Goal: Information Seeking & Learning: Check status

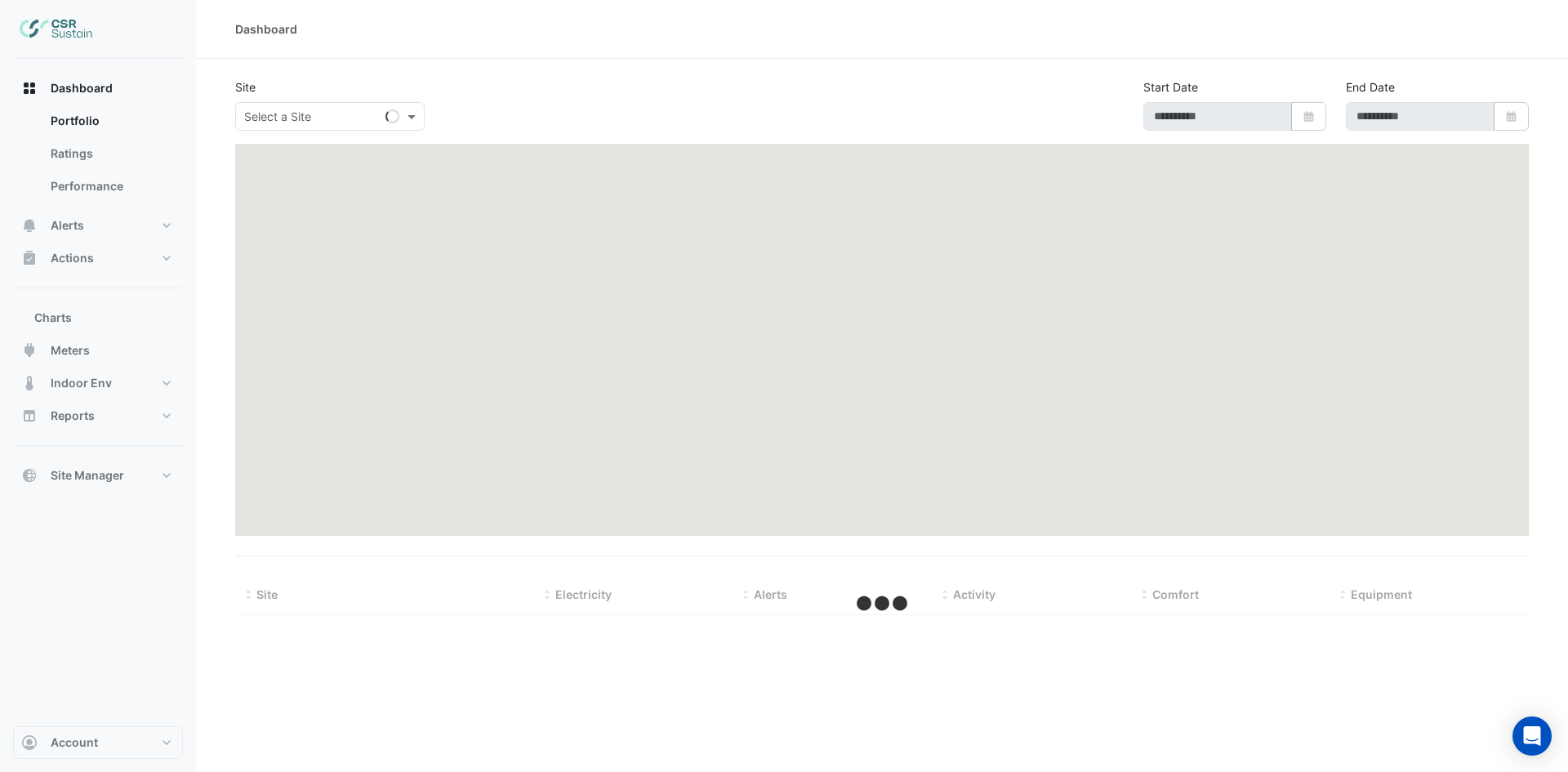
type input "**********"
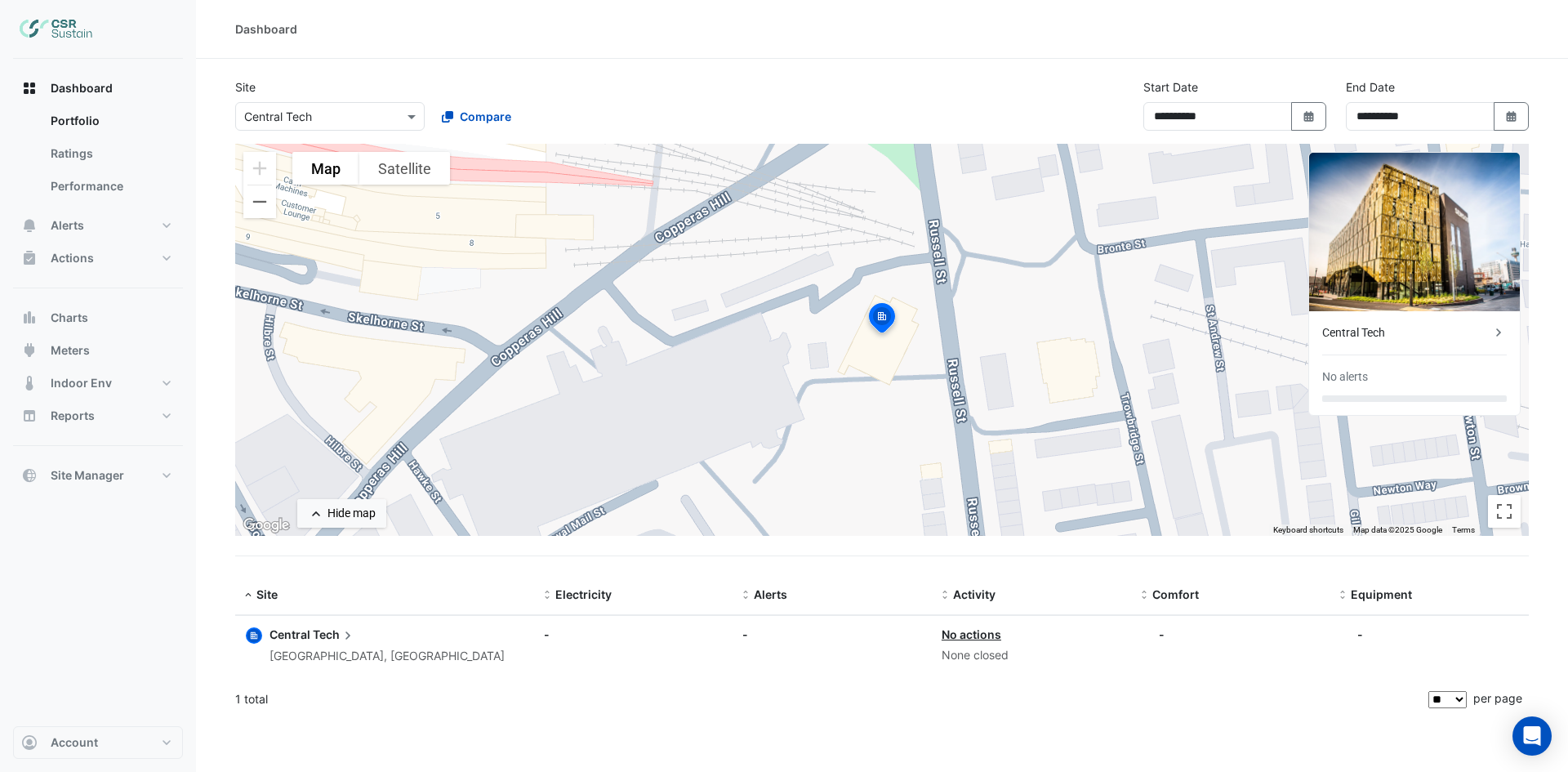
click at [1366, 328] on div "Central Tech" at bounding box center [1406, 333] width 168 height 17
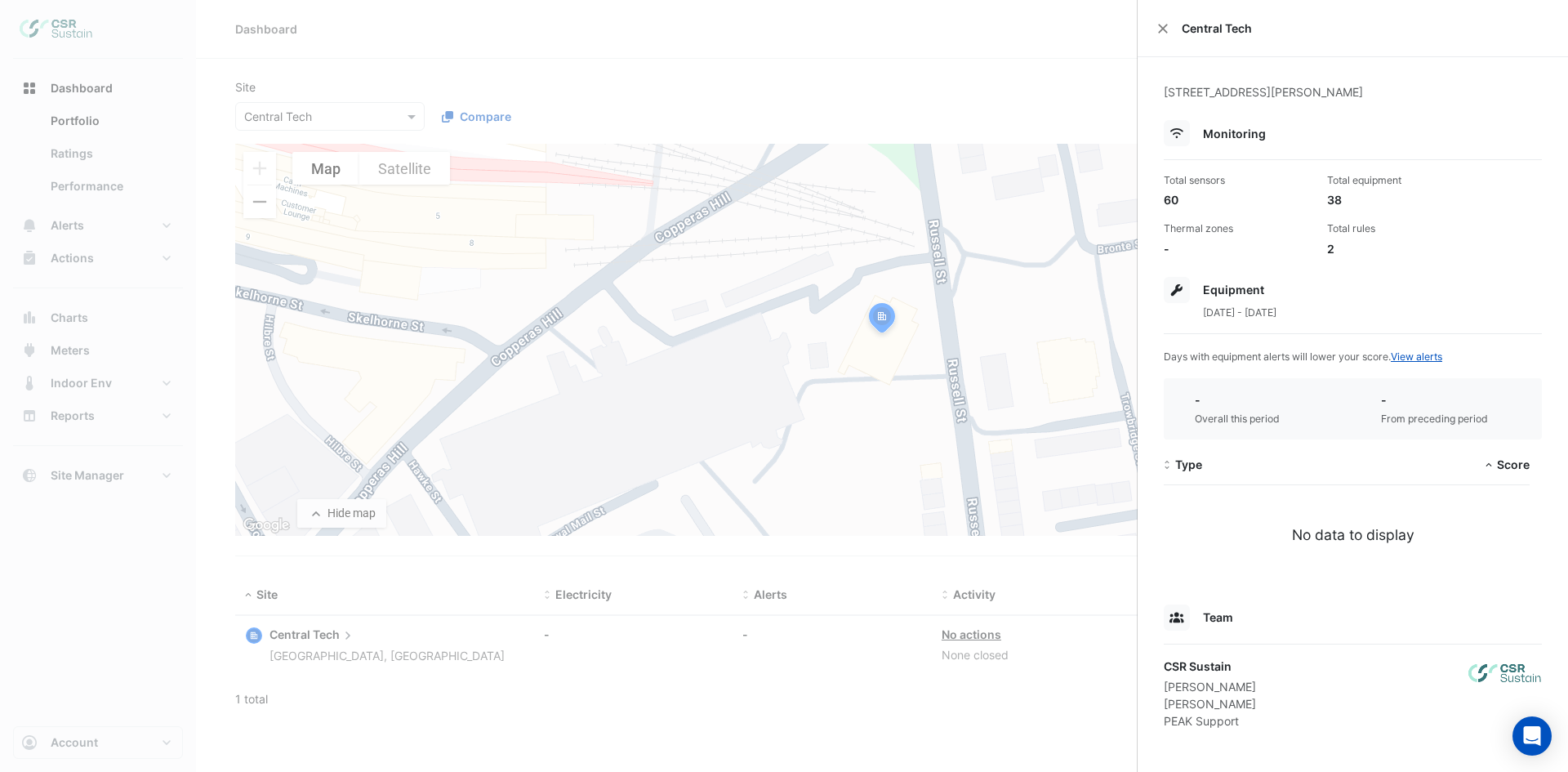
click at [425, 581] on ngb-offcanvas-backdrop at bounding box center [784, 386] width 1568 height 772
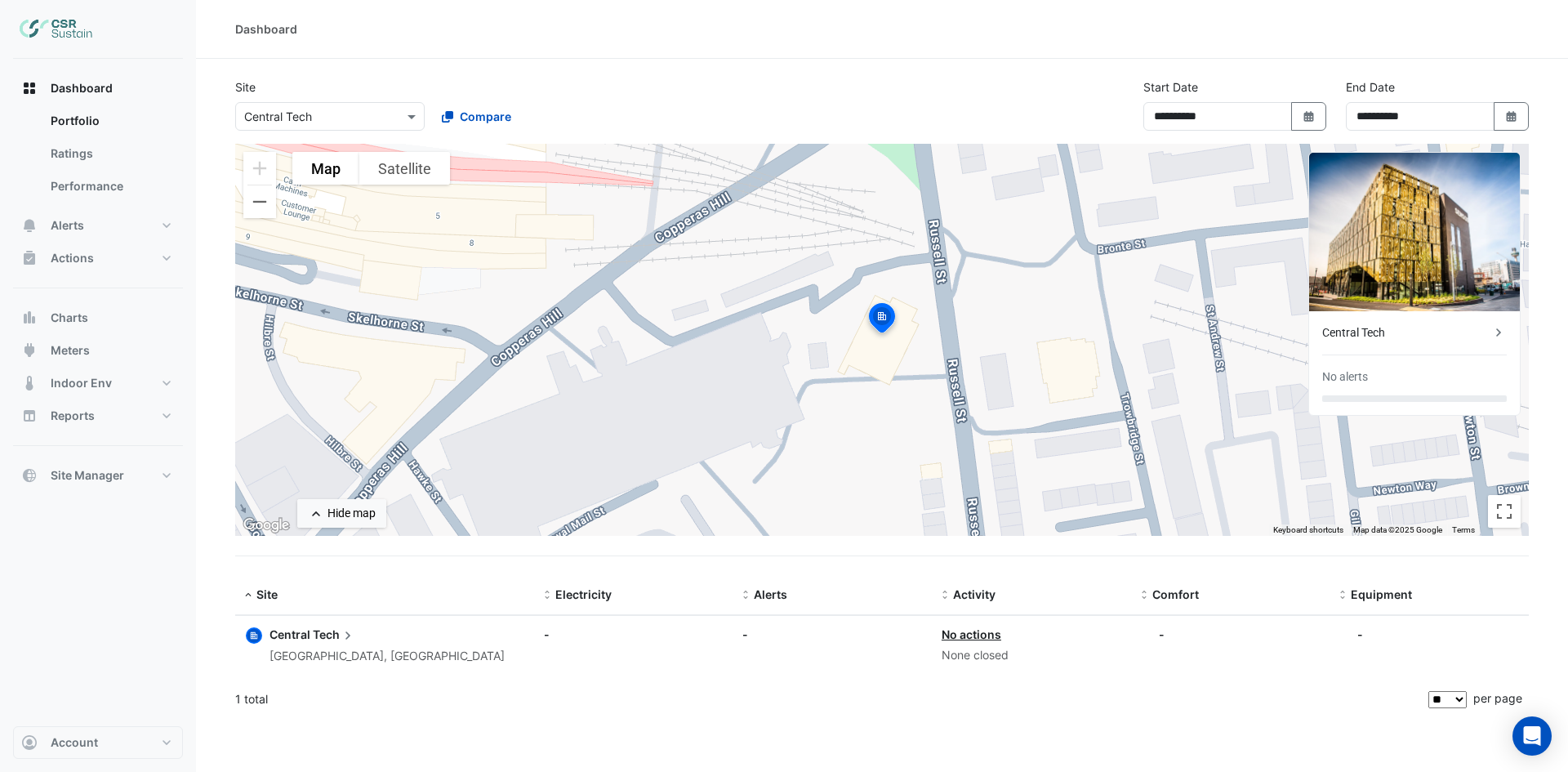
click at [966, 637] on link "No actions" at bounding box center [971, 634] width 60 height 14
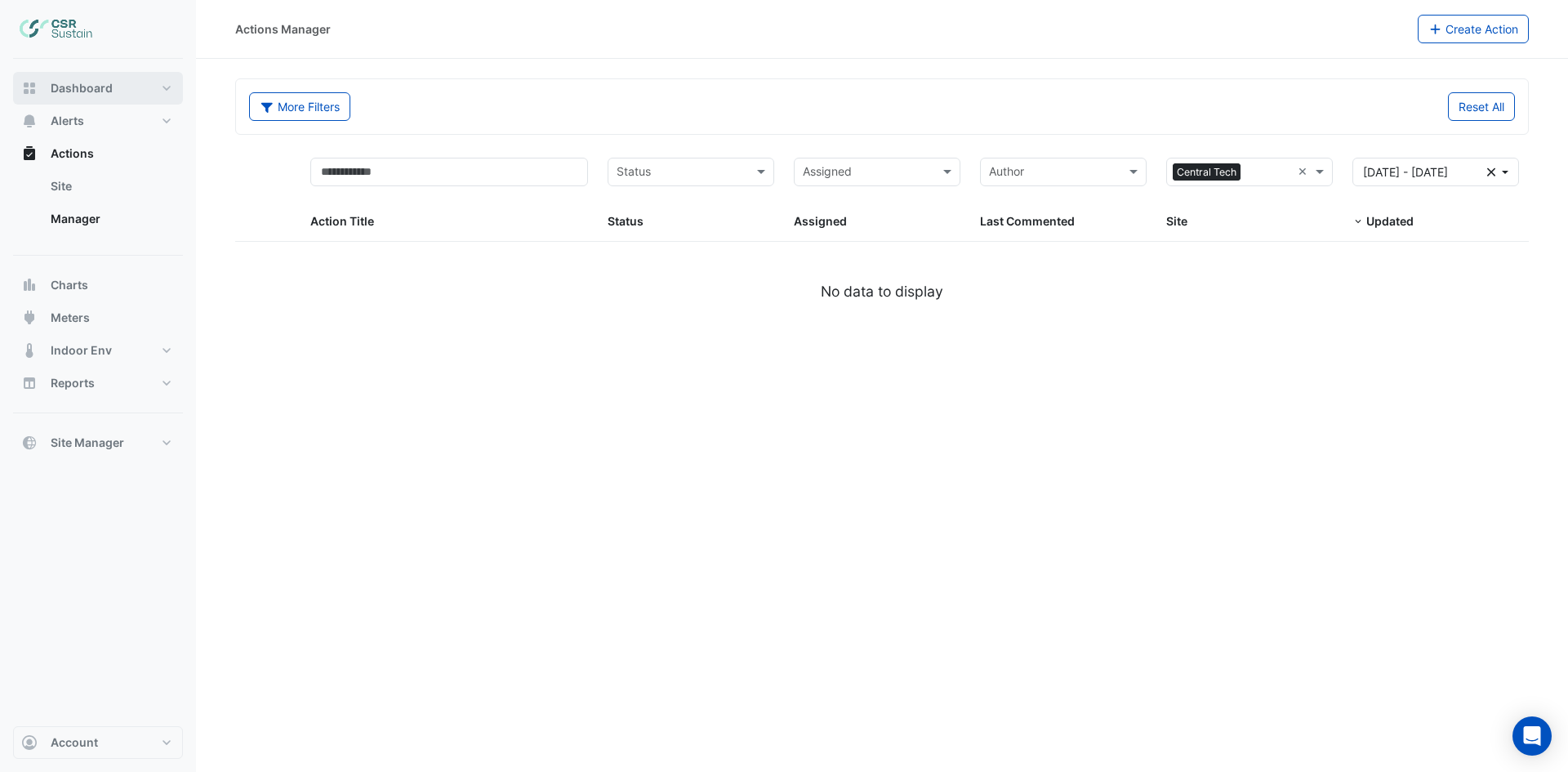
click at [98, 81] on span "Dashboard" at bounding box center [82, 87] width 62 height 16
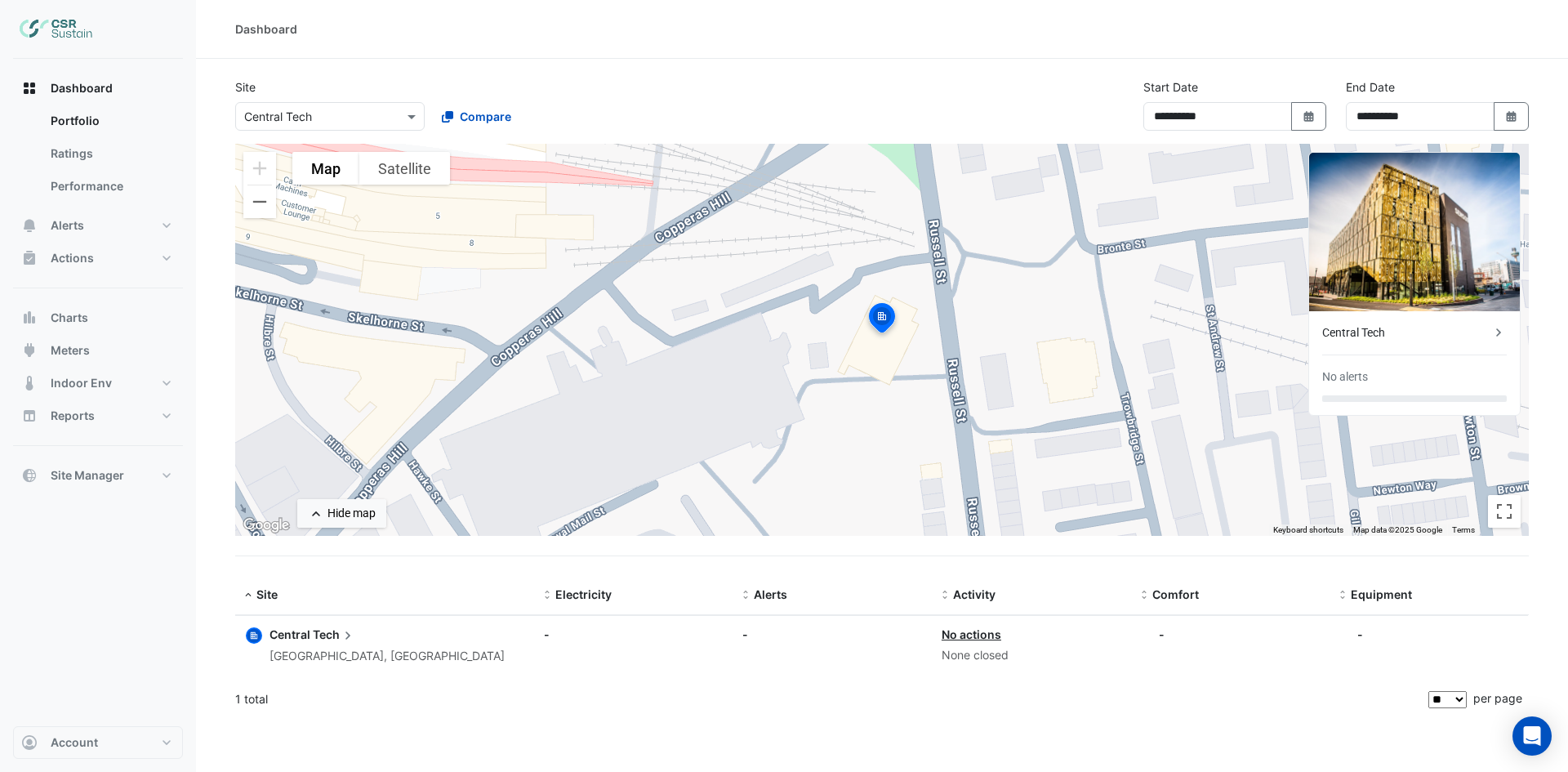
click at [1401, 337] on div "Central Tech" at bounding box center [1406, 333] width 168 height 17
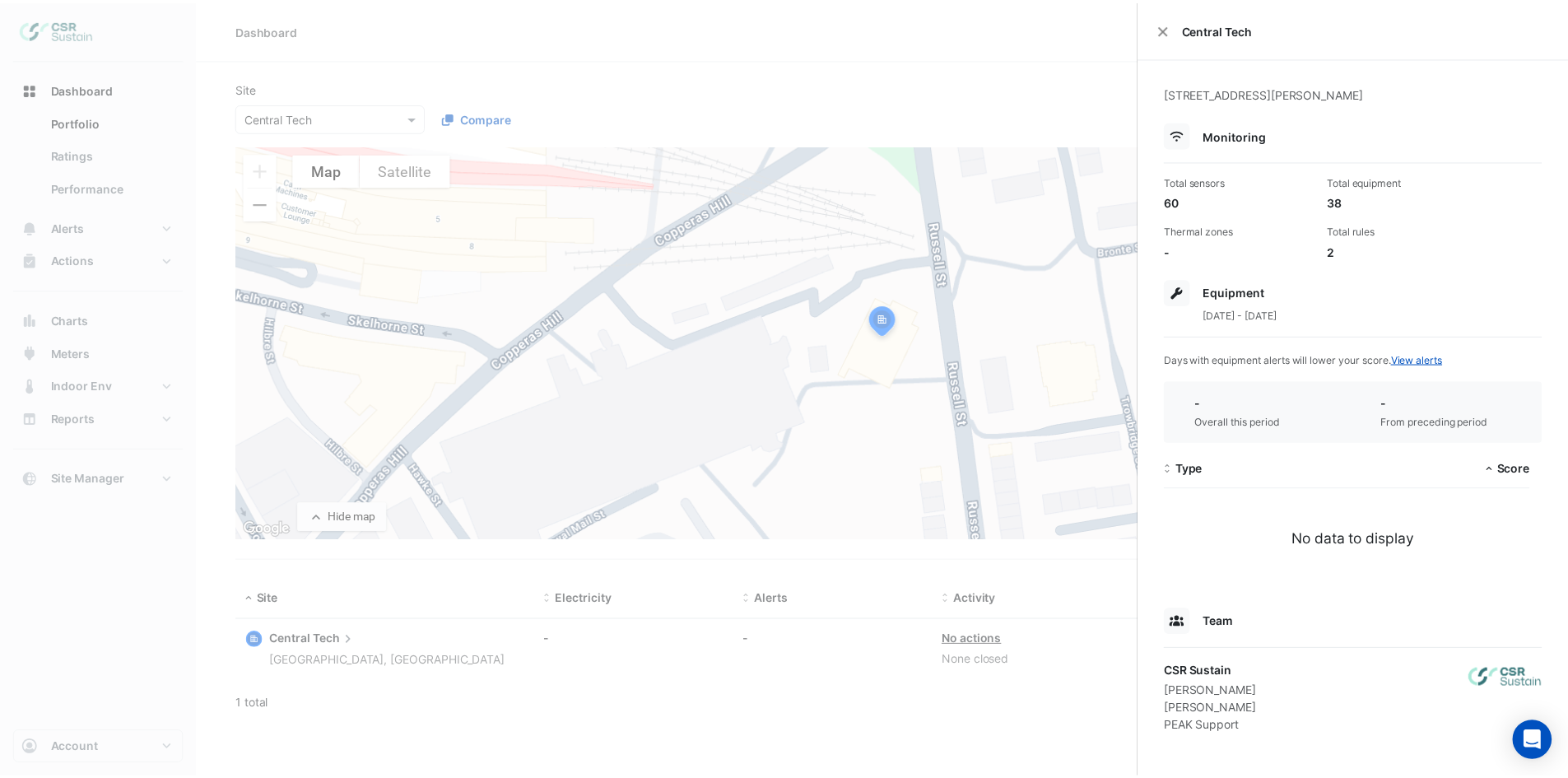
scroll to position [3, 0]
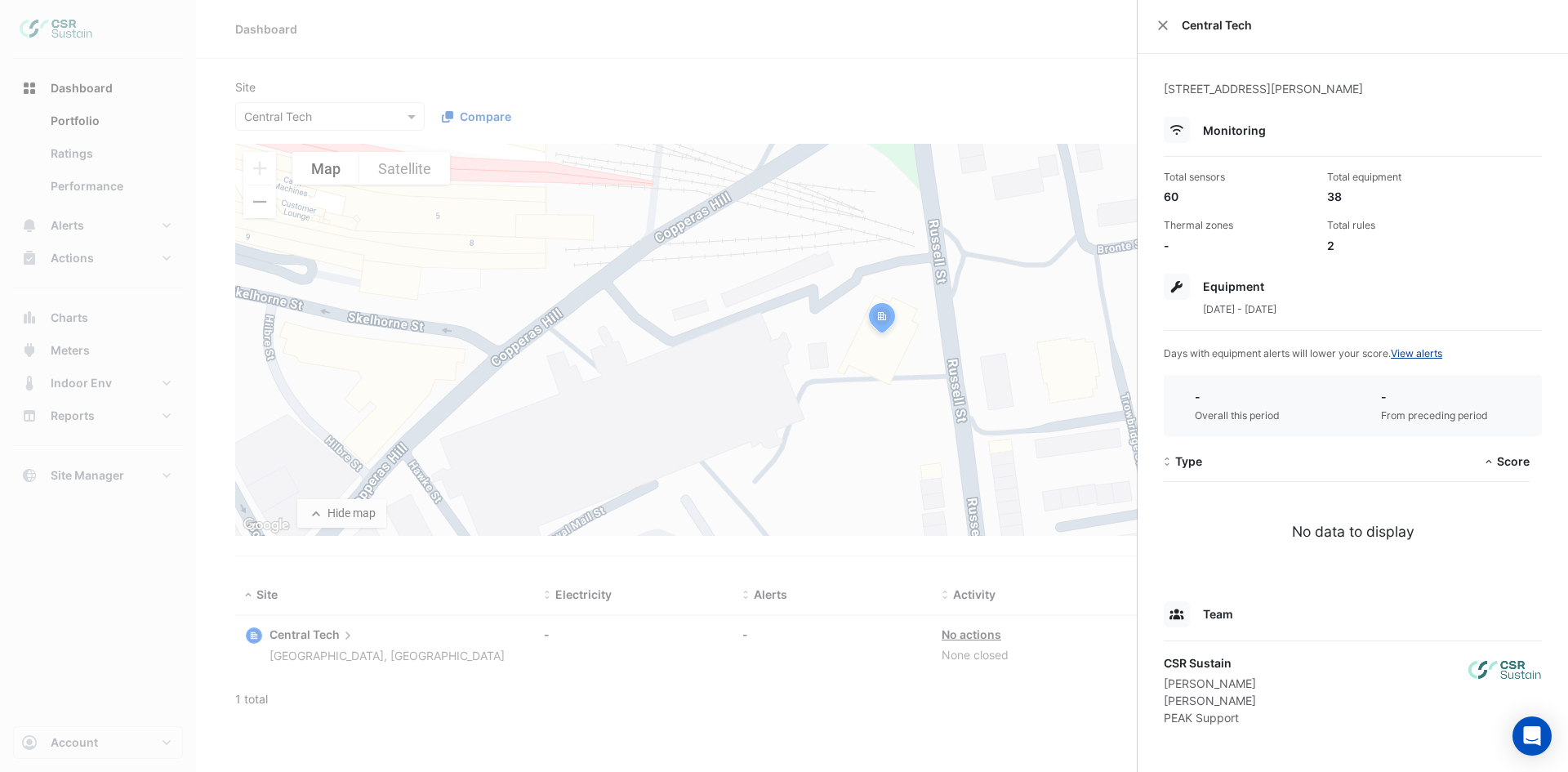
click at [1421, 357] on link "View alerts" at bounding box center [1416, 353] width 51 height 13
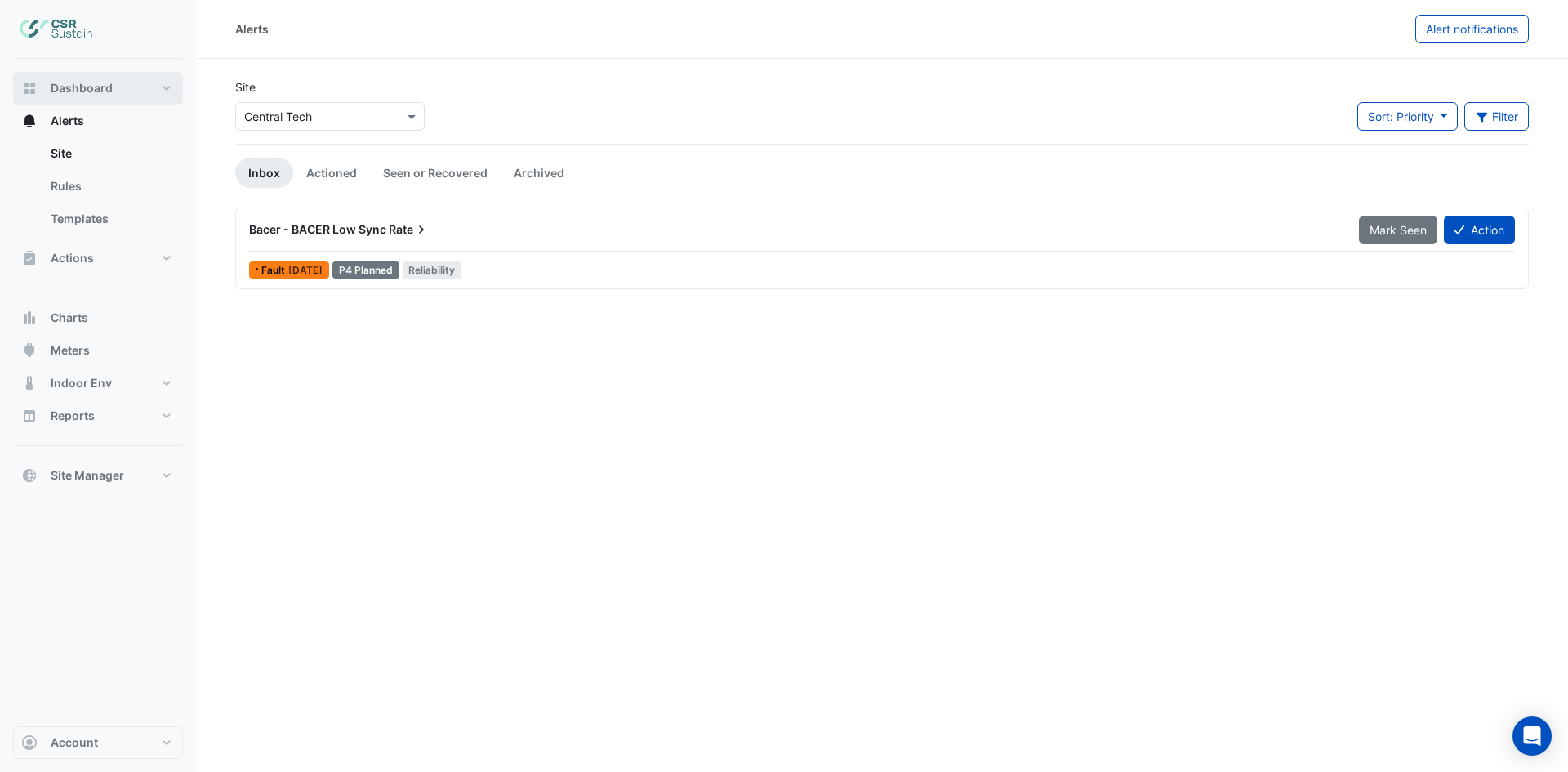
click at [56, 90] on span "Dashboard" at bounding box center [82, 87] width 62 height 16
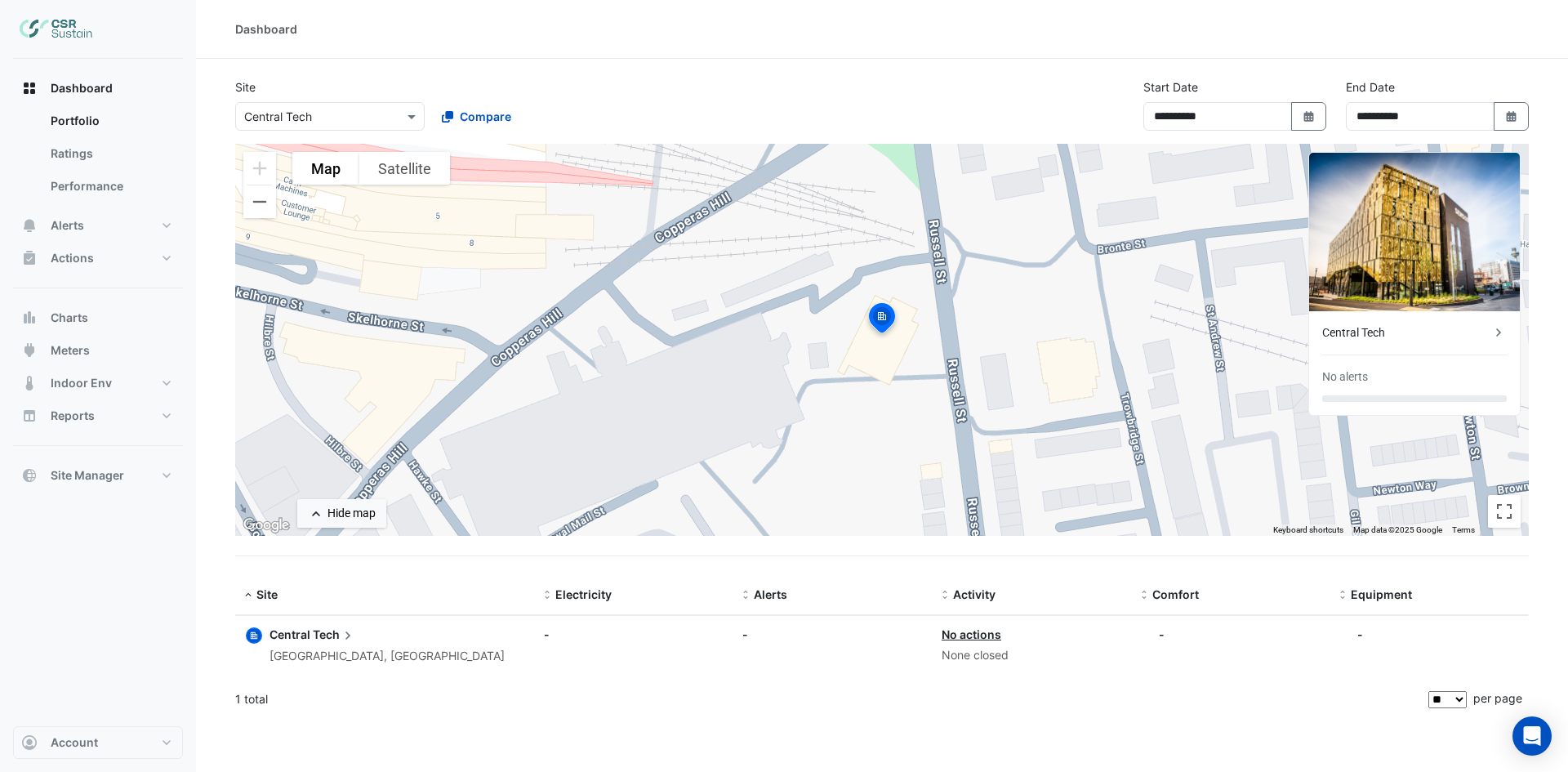
click at [333, 111] on input "text" at bounding box center [313, 117] width 139 height 17
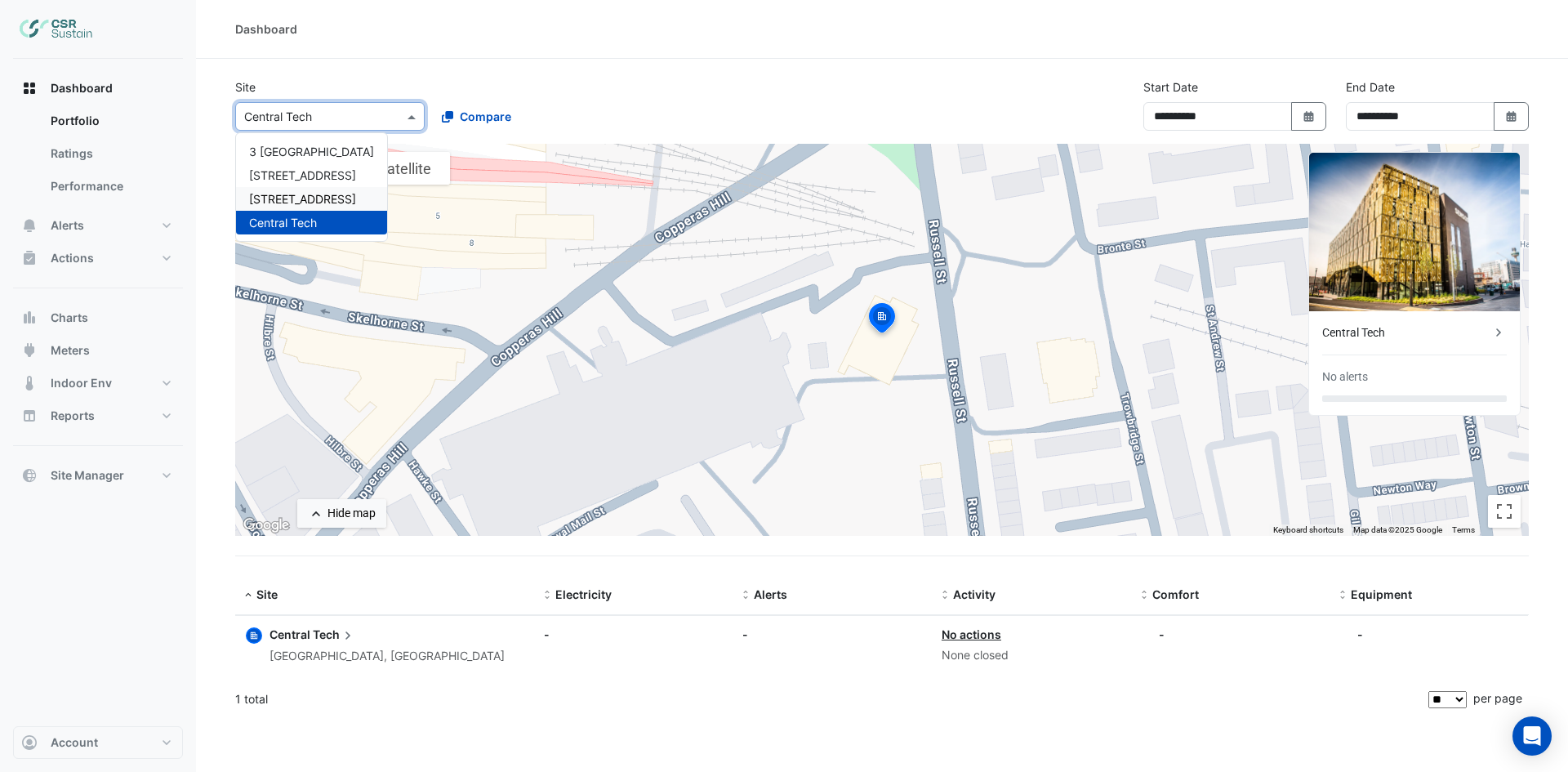
click at [298, 194] on span "8 Exchange Quay" at bounding box center [302, 198] width 107 height 14
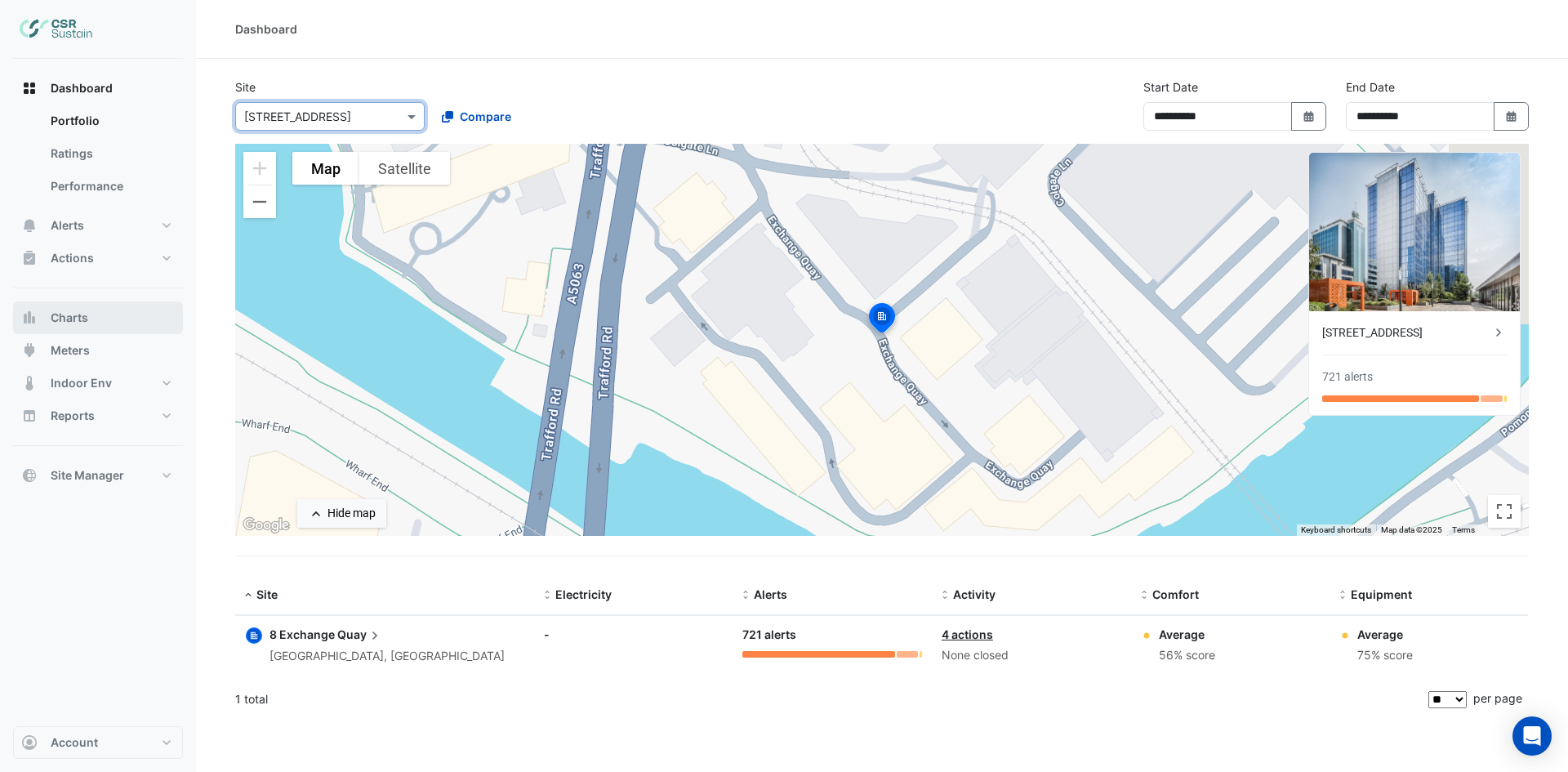
click at [78, 310] on span "Charts" at bounding box center [69, 317] width 38 height 16
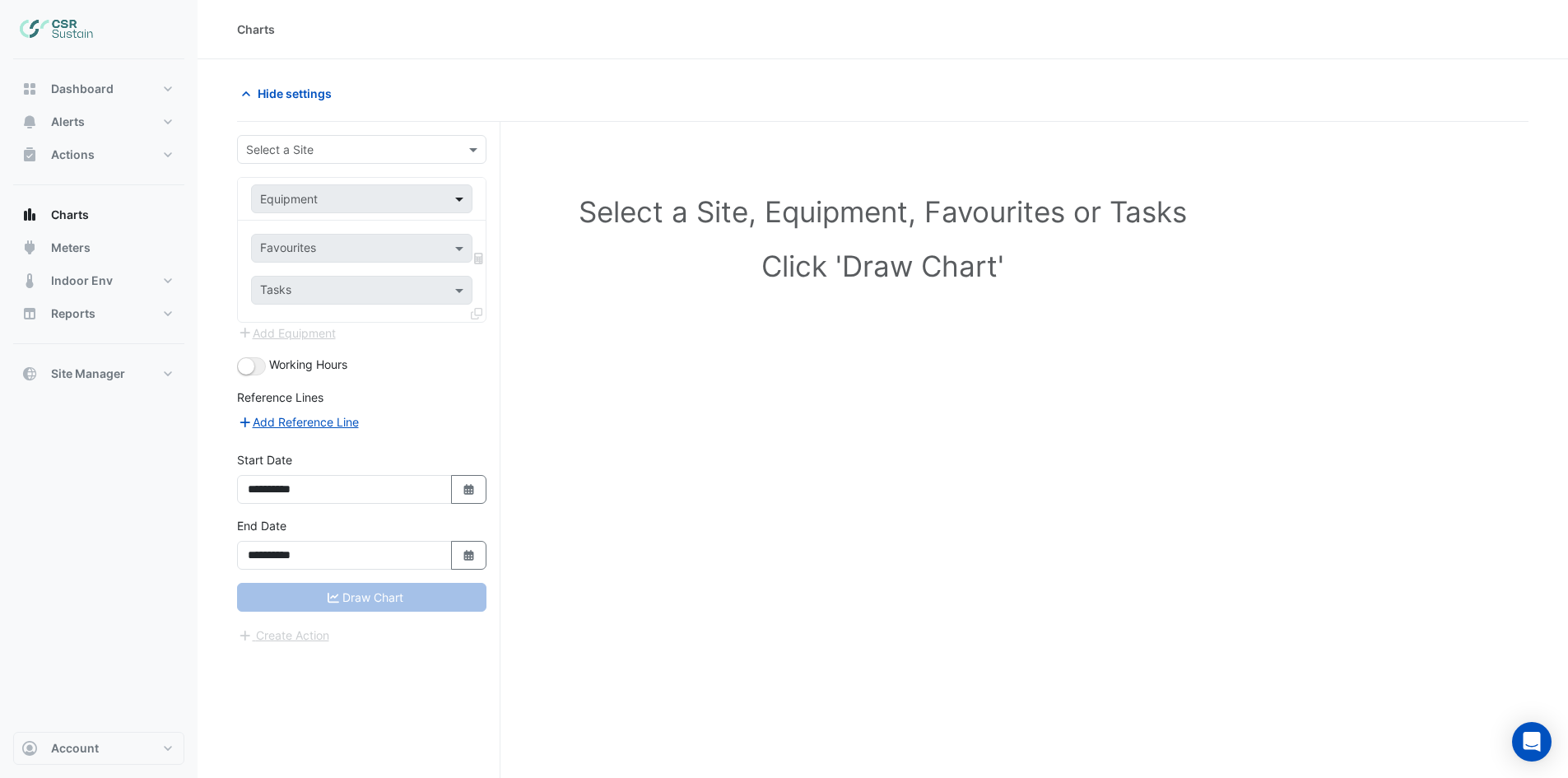
click at [460, 198] on span at bounding box center [461, 198] width 20 height 17
click at [472, 151] on span at bounding box center [475, 149] width 20 height 17
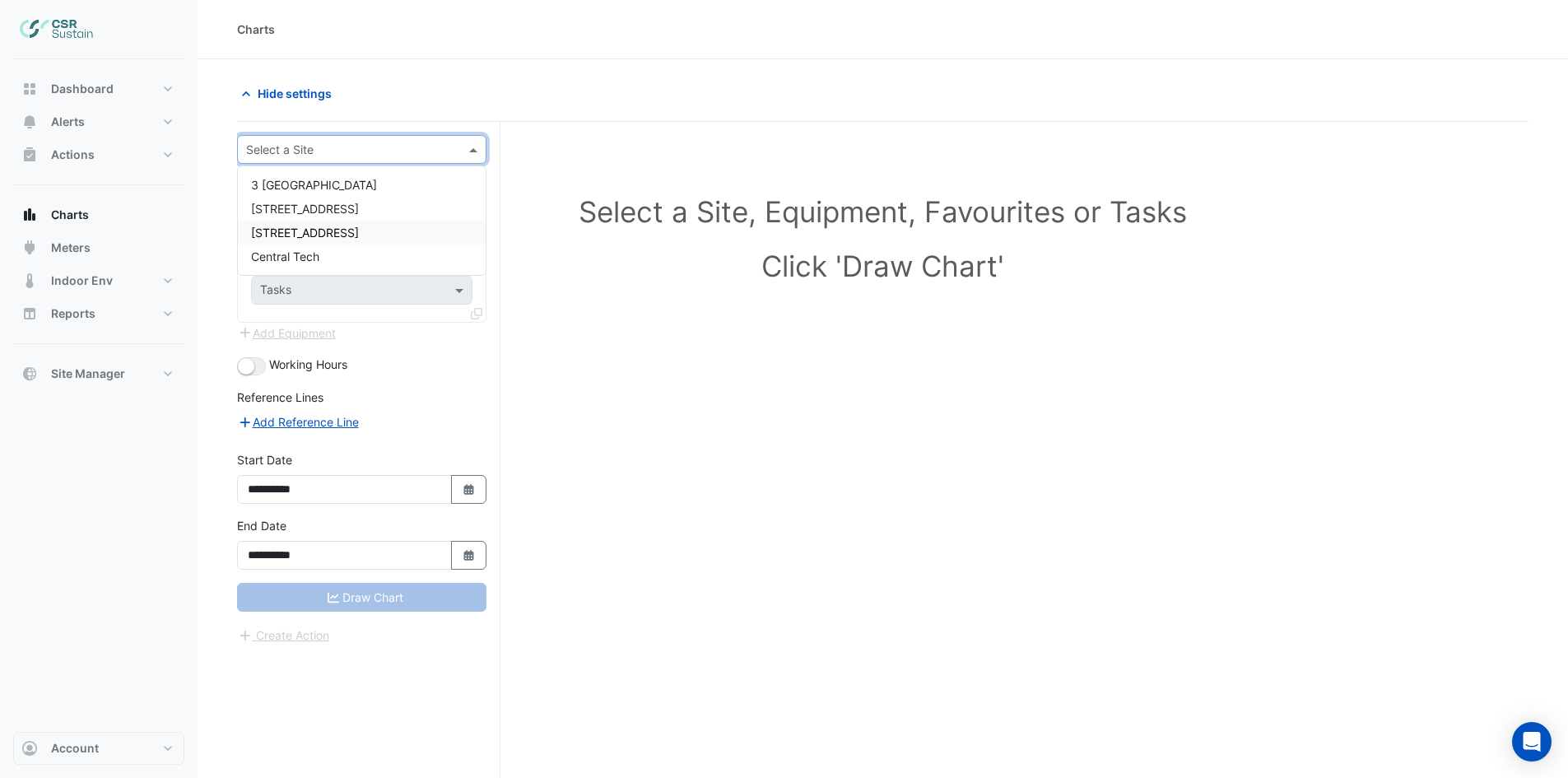
click at [375, 233] on div "8 Exchange Quay" at bounding box center [362, 232] width 247 height 24
click at [447, 250] on div "Favourites" at bounding box center [361, 248] width 221 height 29
click at [460, 248] on span at bounding box center [461, 248] width 20 height 17
click at [253, 370] on small "button" at bounding box center [246, 365] width 16 height 16
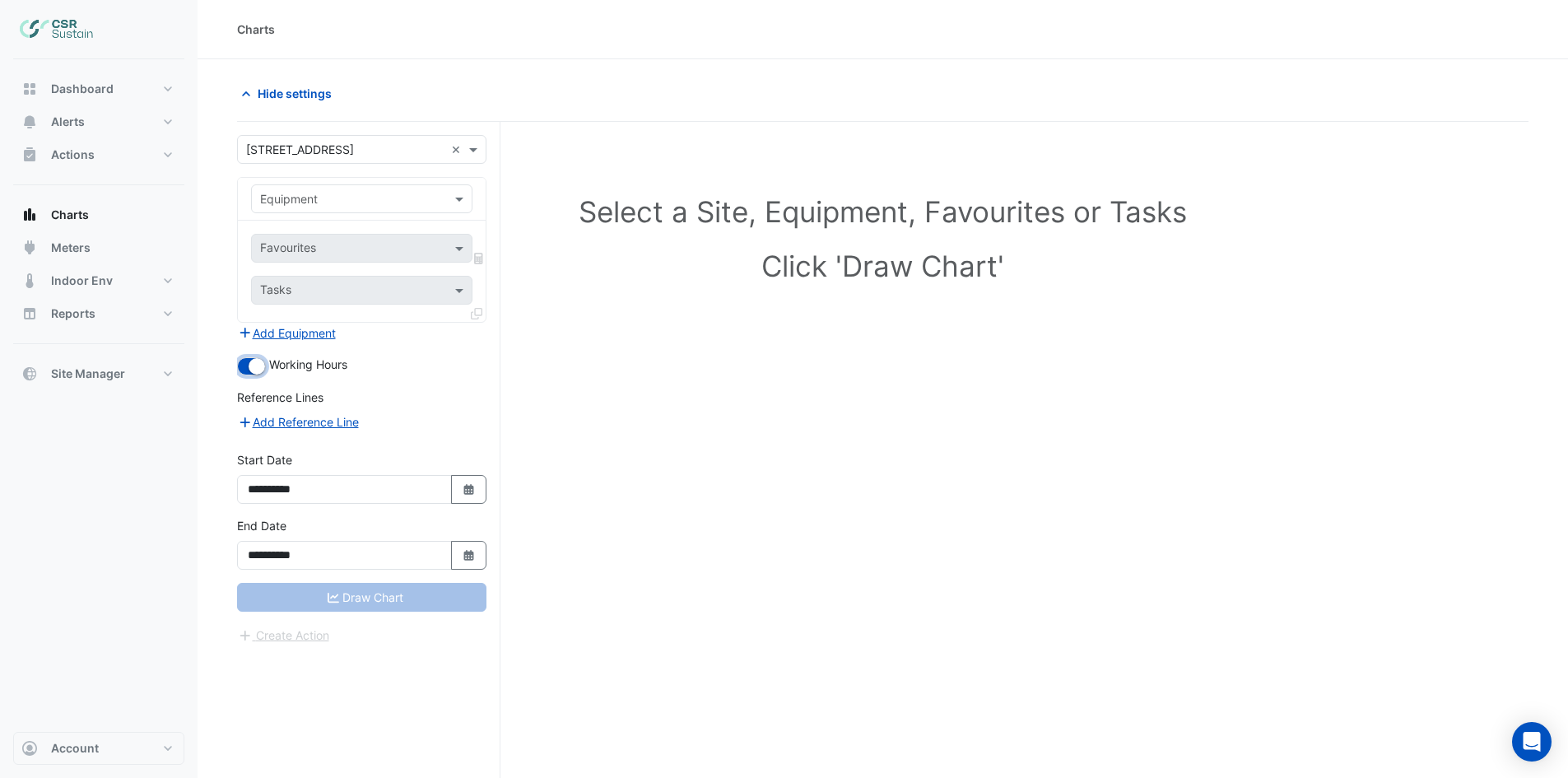
click at [253, 370] on small "button" at bounding box center [256, 365] width 16 height 16
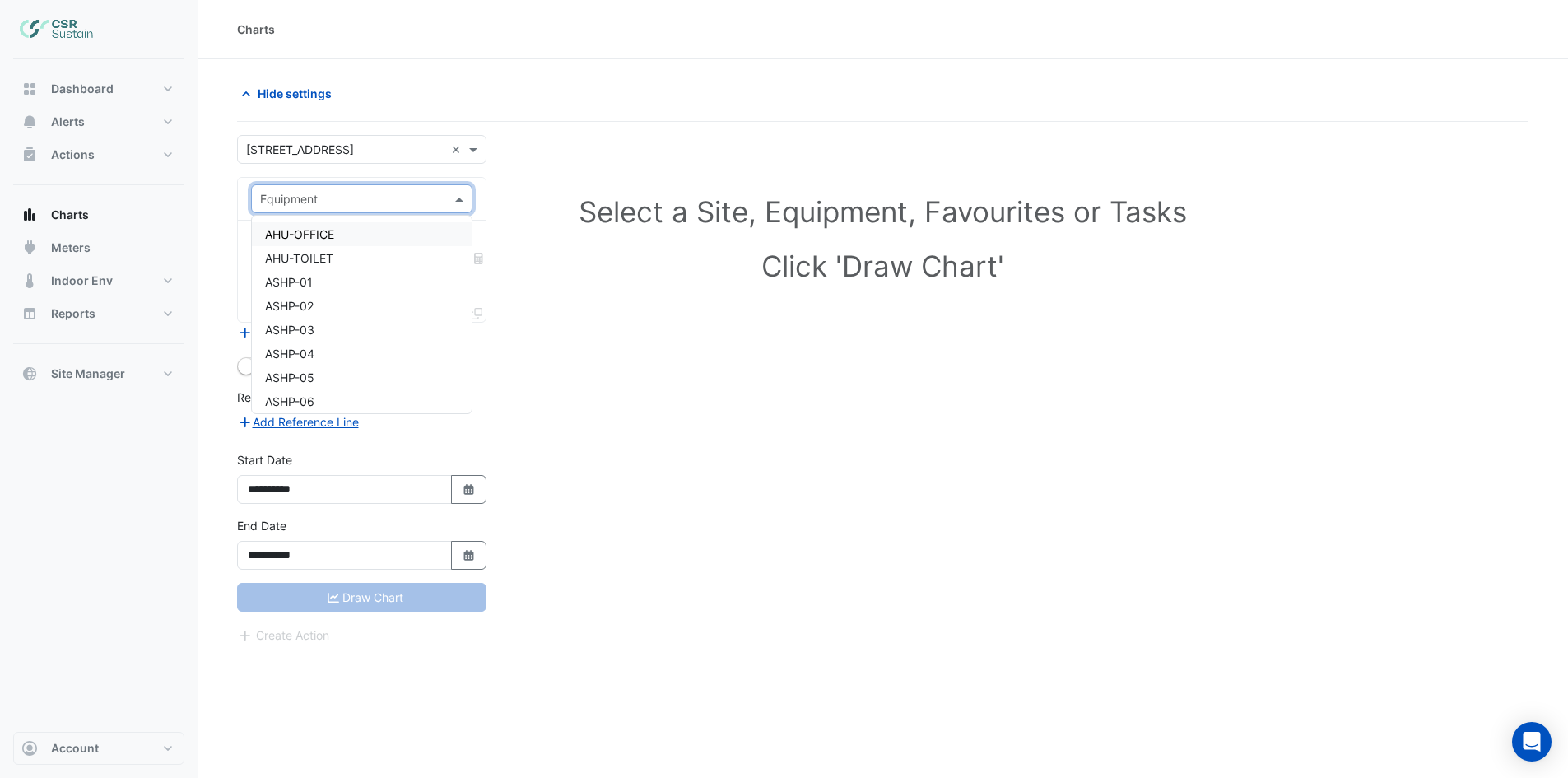
click at [393, 213] on div "Equipment" at bounding box center [361, 199] width 221 height 29
click at [399, 188] on div "Equipment" at bounding box center [361, 199] width 221 height 29
click at [552, 247] on div "Select a Site, Equipment, Favourites or Tasks Click 'Draw Chart'" at bounding box center [882, 242] width 1271 height 201
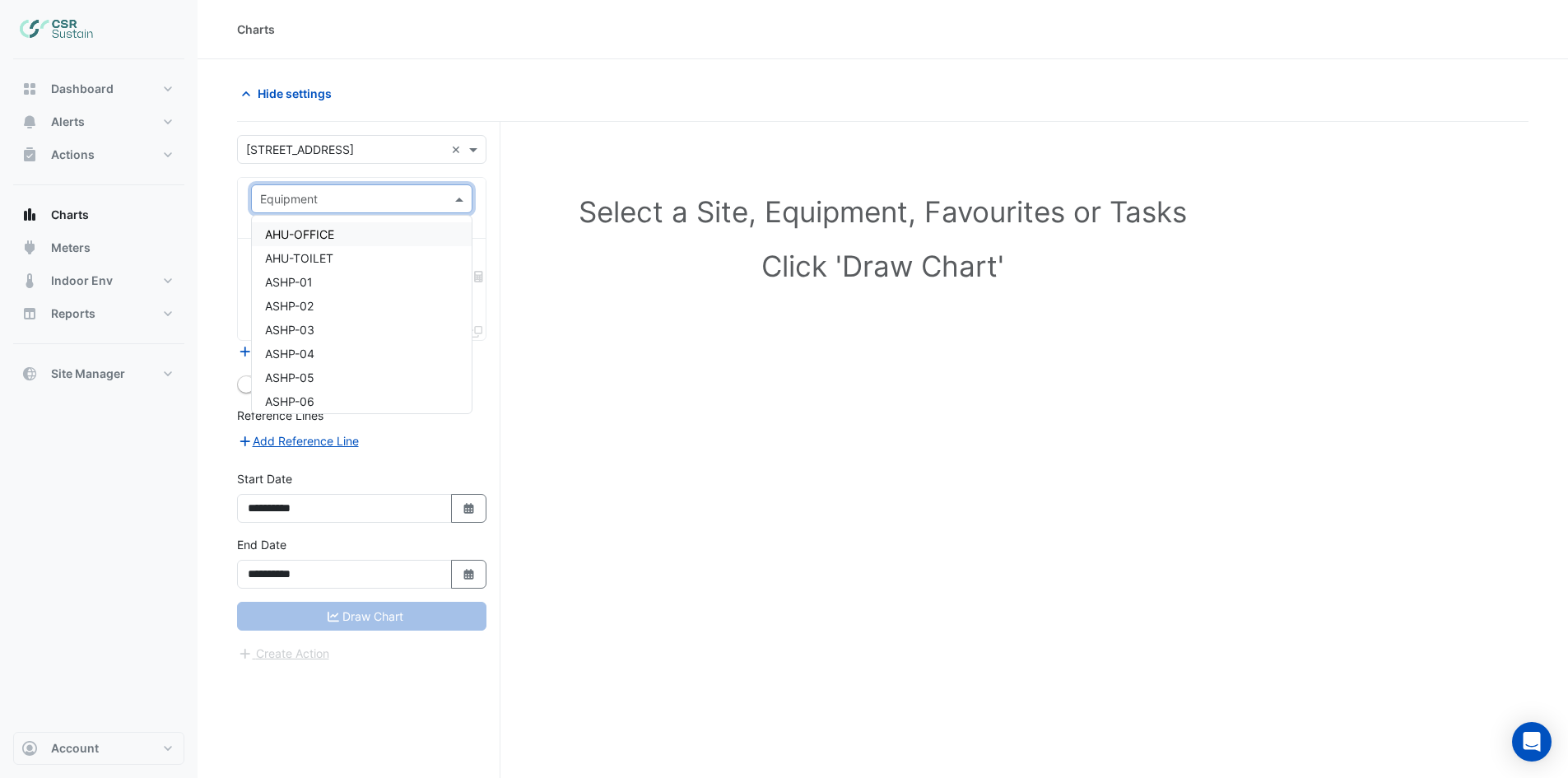
click at [455, 197] on span at bounding box center [461, 198] width 20 height 17
click at [399, 243] on div "AHU-OFFICE" at bounding box center [361, 234] width 220 height 24
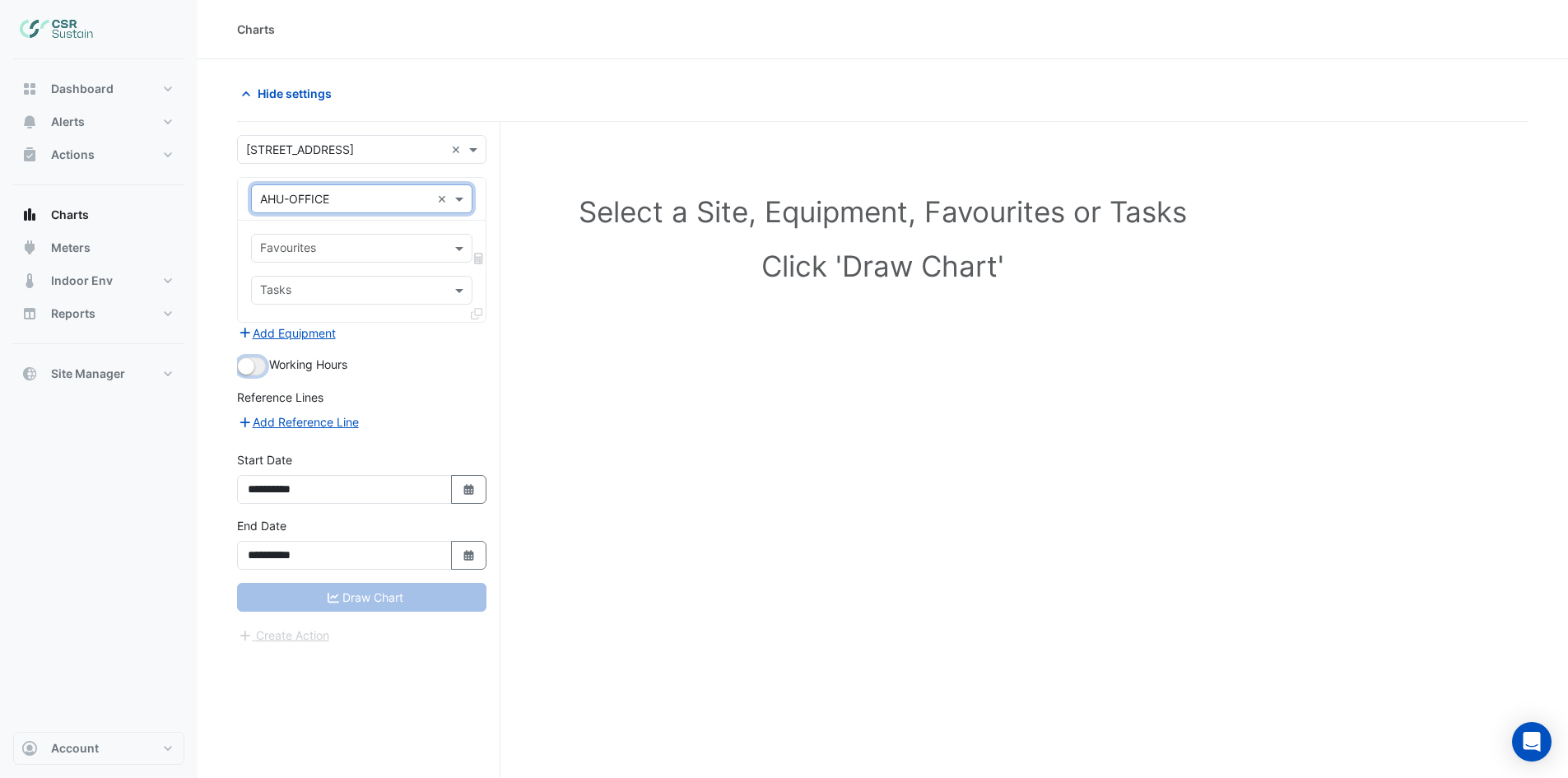
click at [249, 369] on small "button" at bounding box center [246, 365] width 16 height 16
click at [80, 282] on span "Indoor Env" at bounding box center [81, 280] width 62 height 16
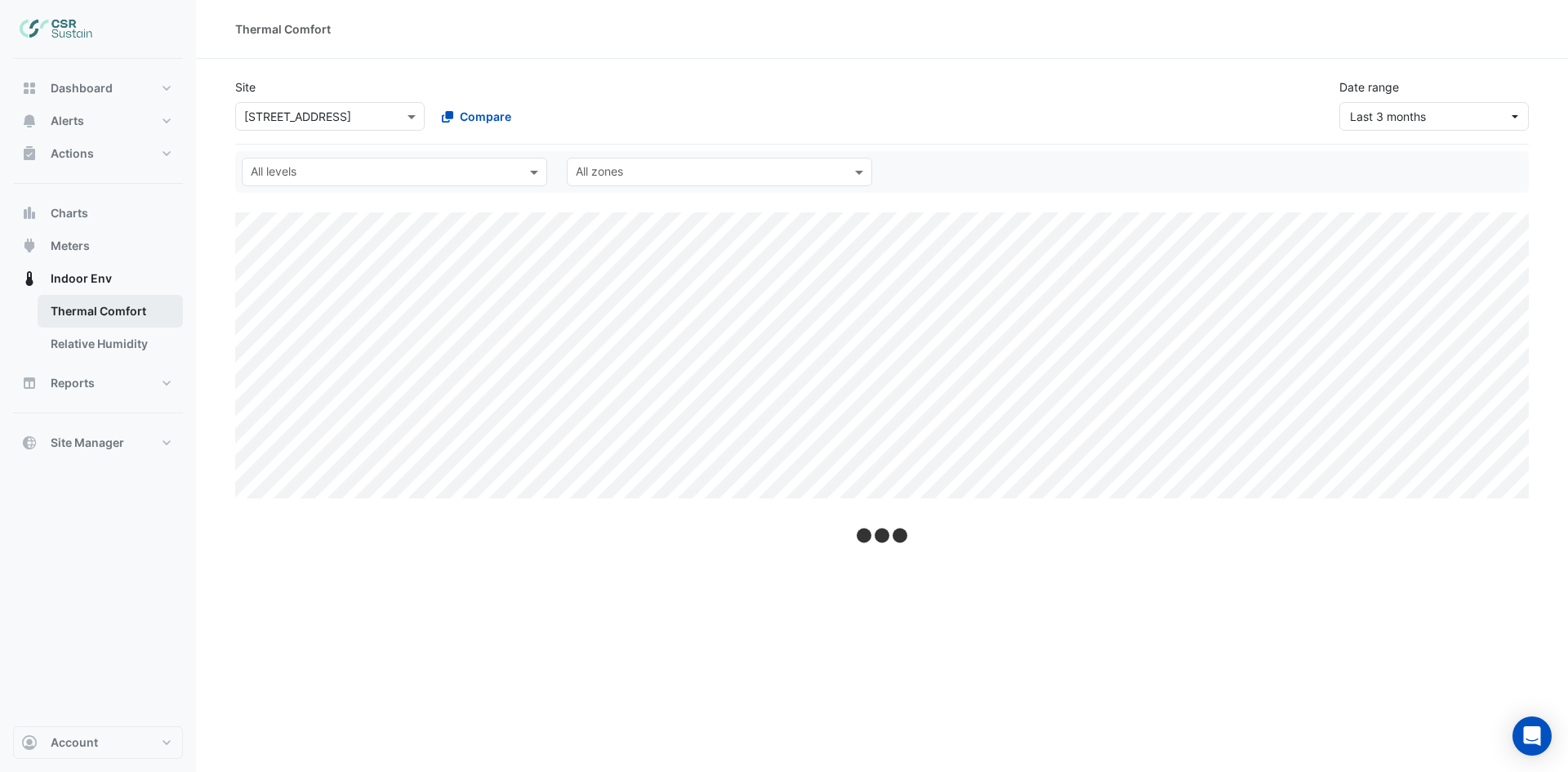
click at [106, 311] on link "Thermal Comfort" at bounding box center [110, 311] width 145 height 33
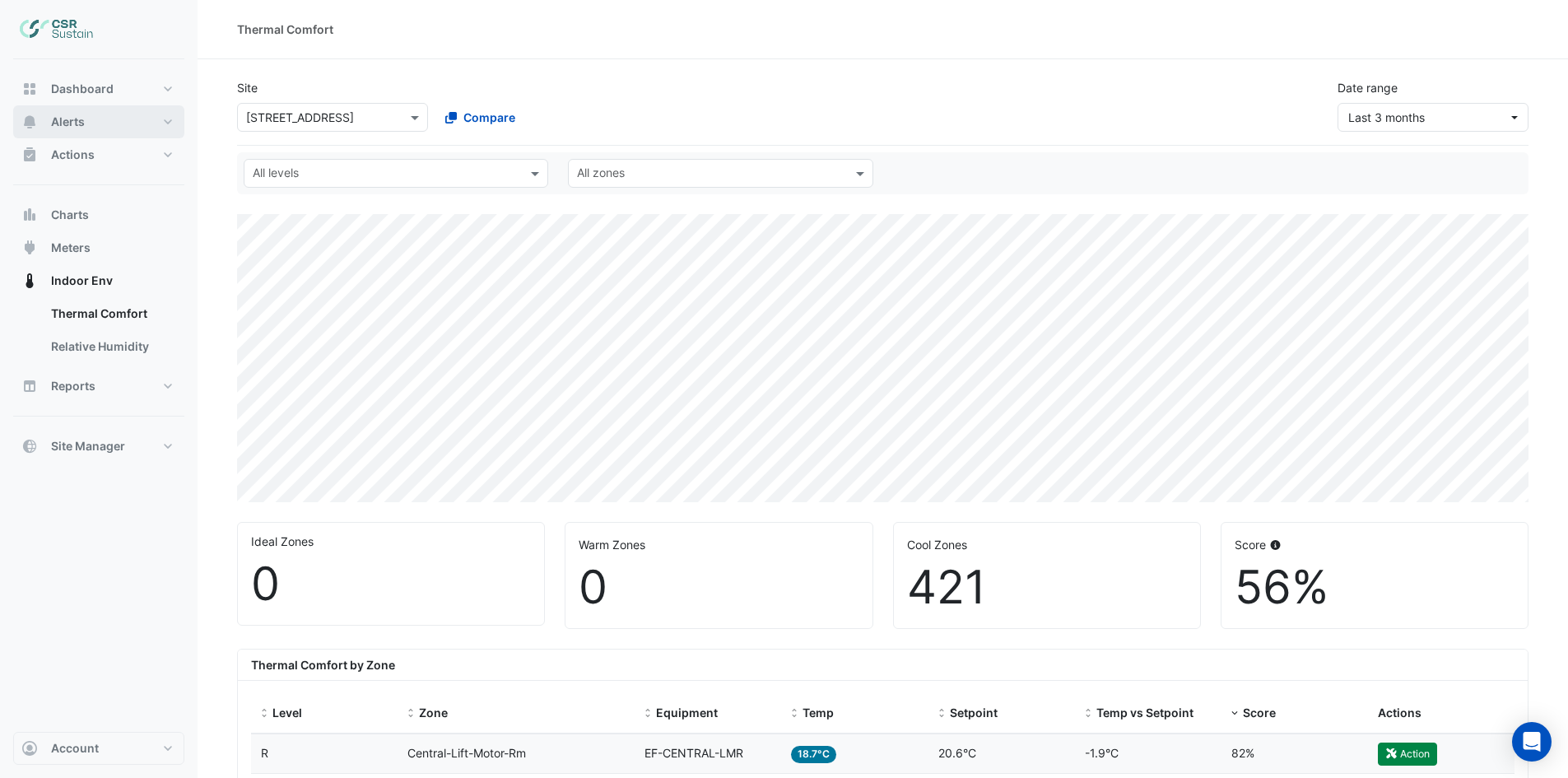
click at [63, 127] on span "Alerts" at bounding box center [68, 121] width 34 height 16
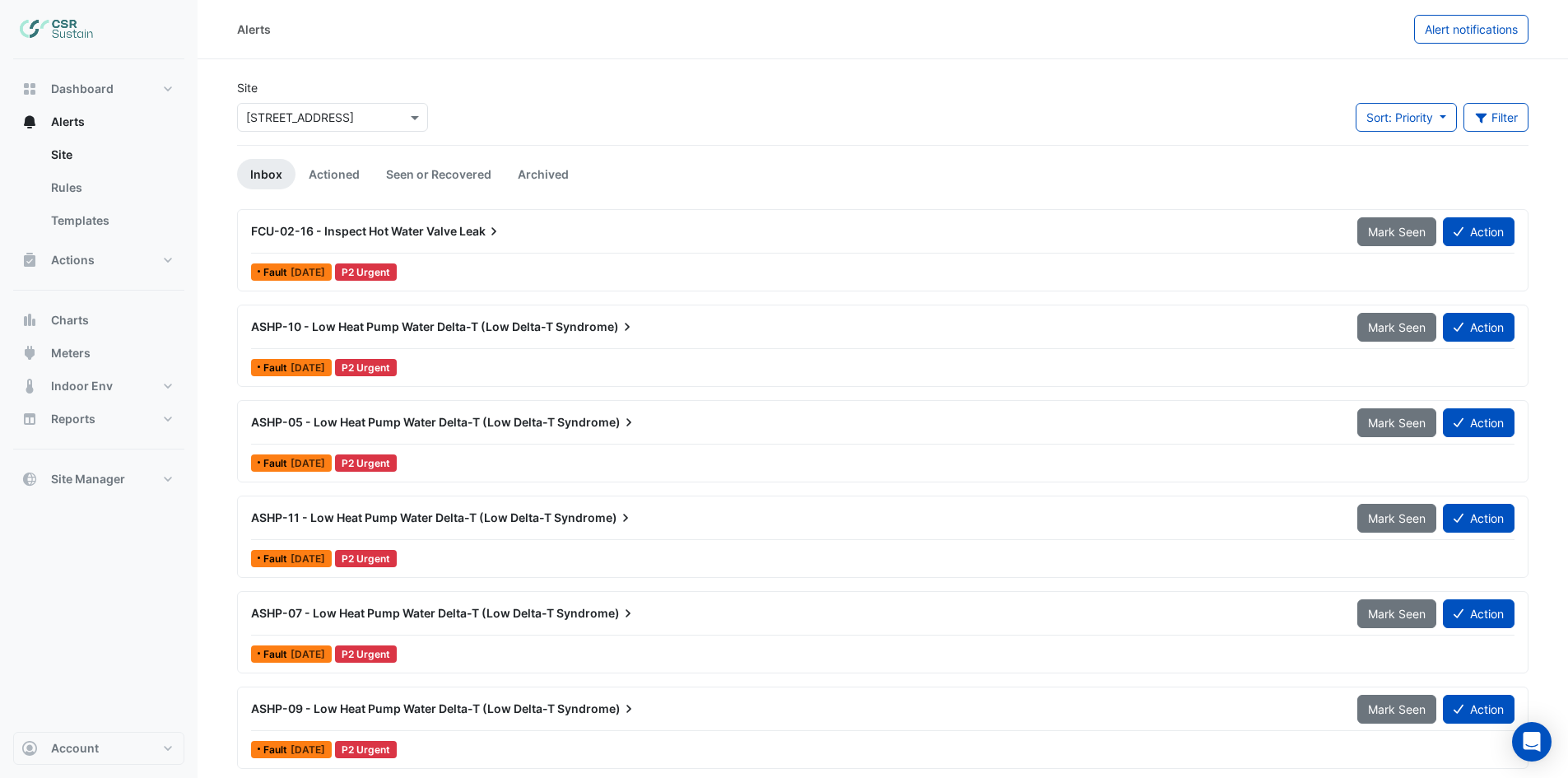
click at [331, 112] on input "text" at bounding box center [315, 118] width 140 height 17
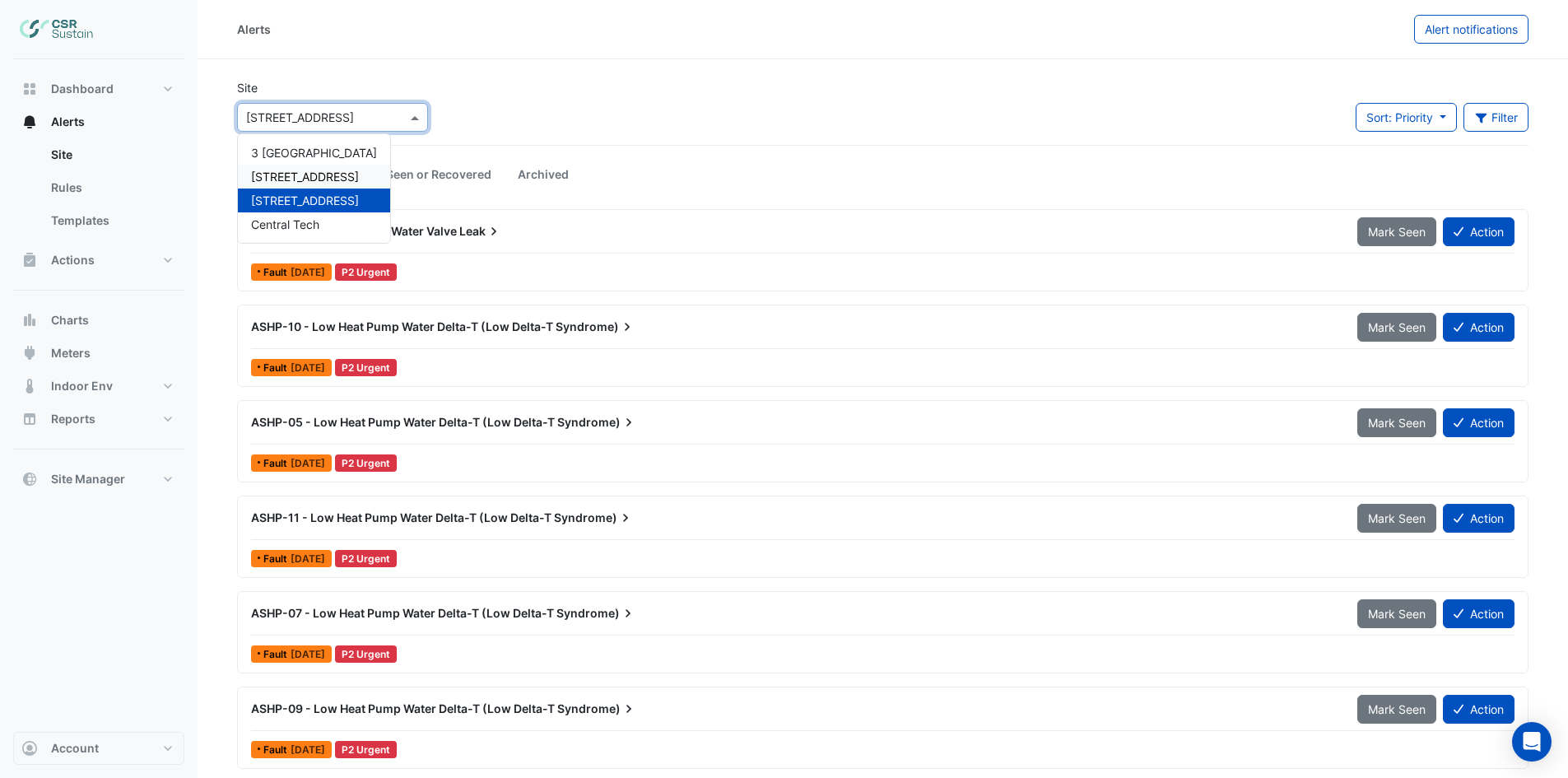
click at [292, 176] on span "5 Exchange Quay" at bounding box center [304, 176] width 108 height 14
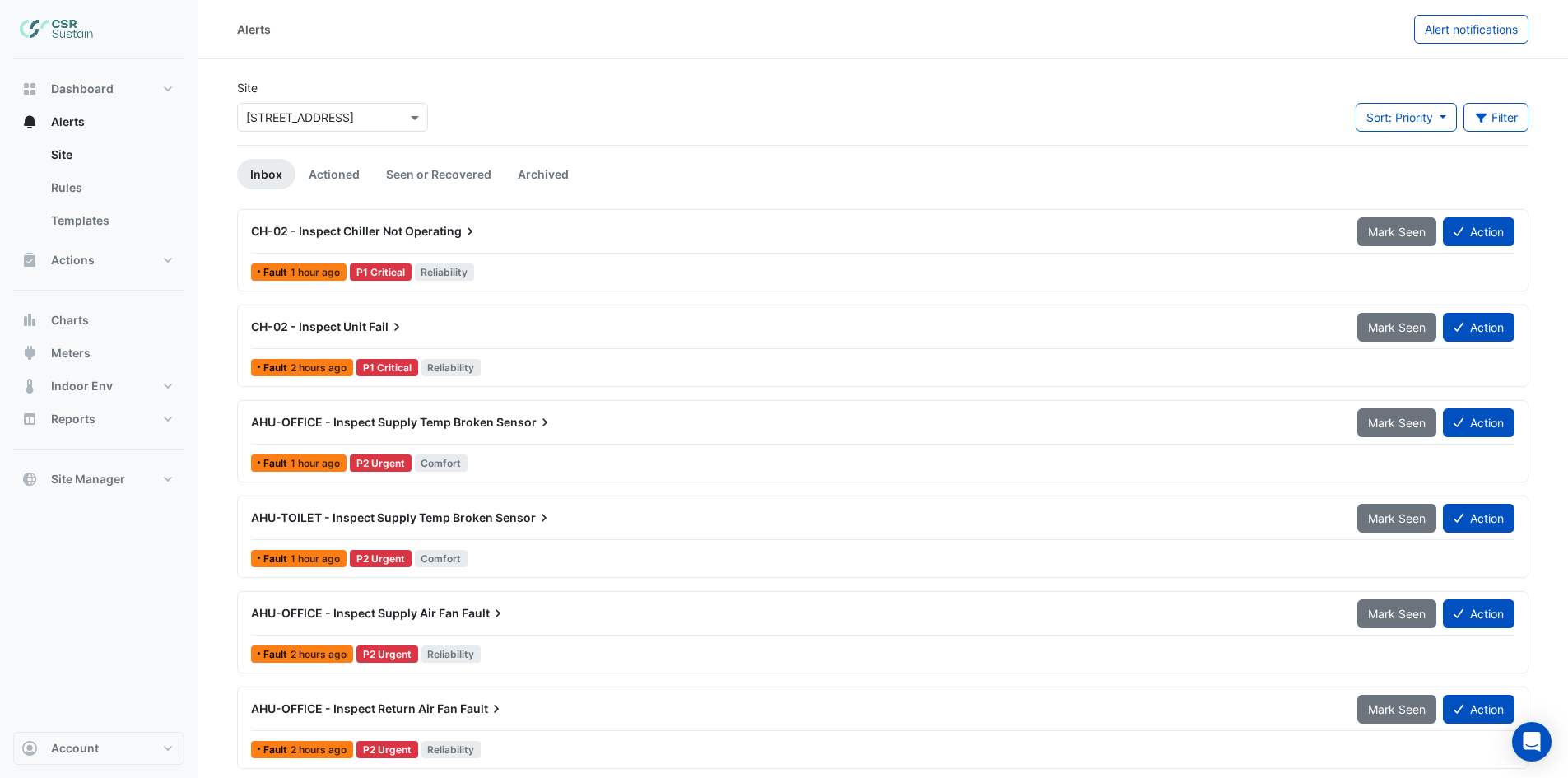
click at [397, 231] on span "CH-02 - Inspect Chiller Not" at bounding box center [326, 231] width 152 height 14
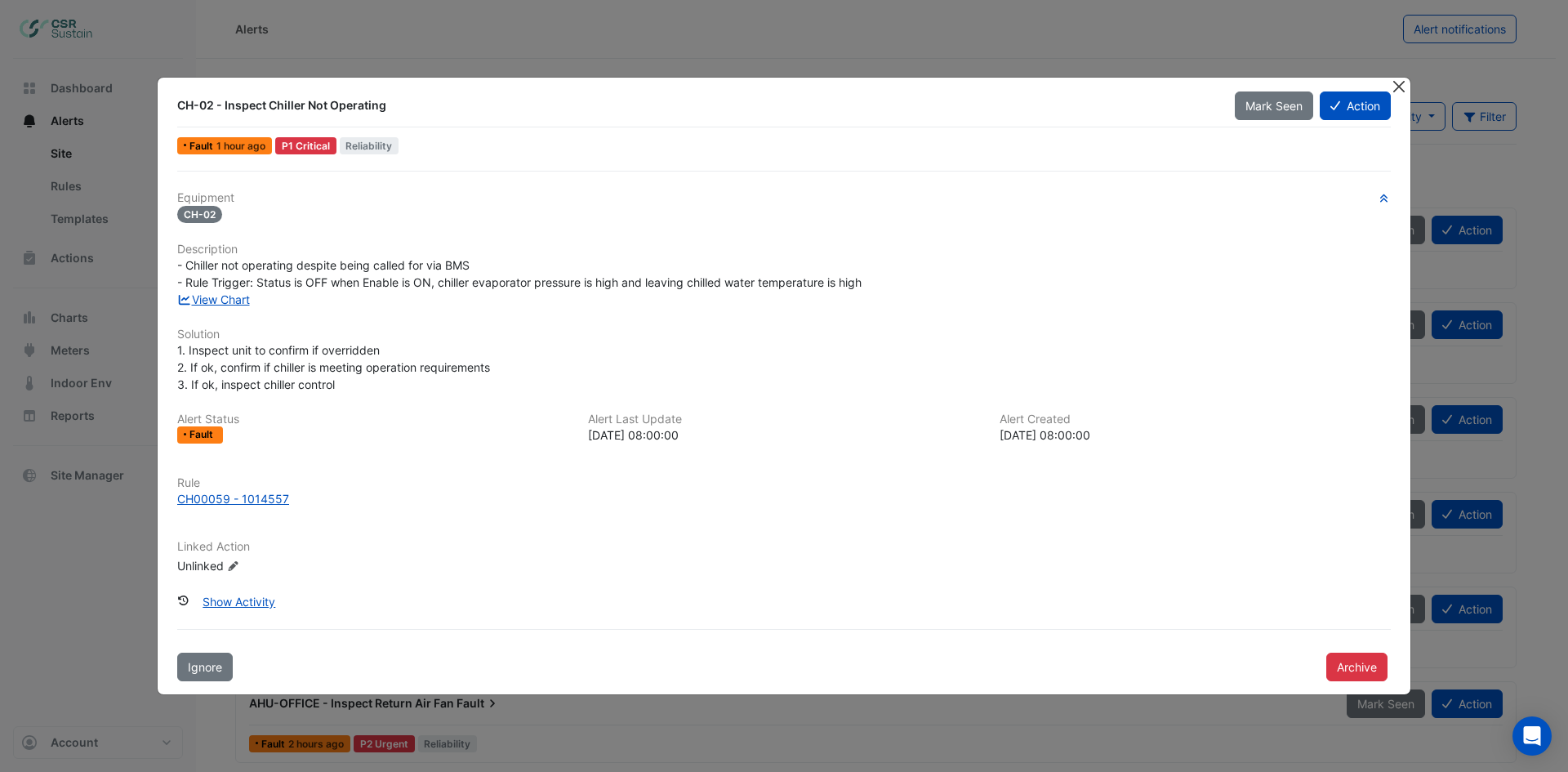
click at [1398, 82] on button "Close" at bounding box center [1398, 86] width 17 height 17
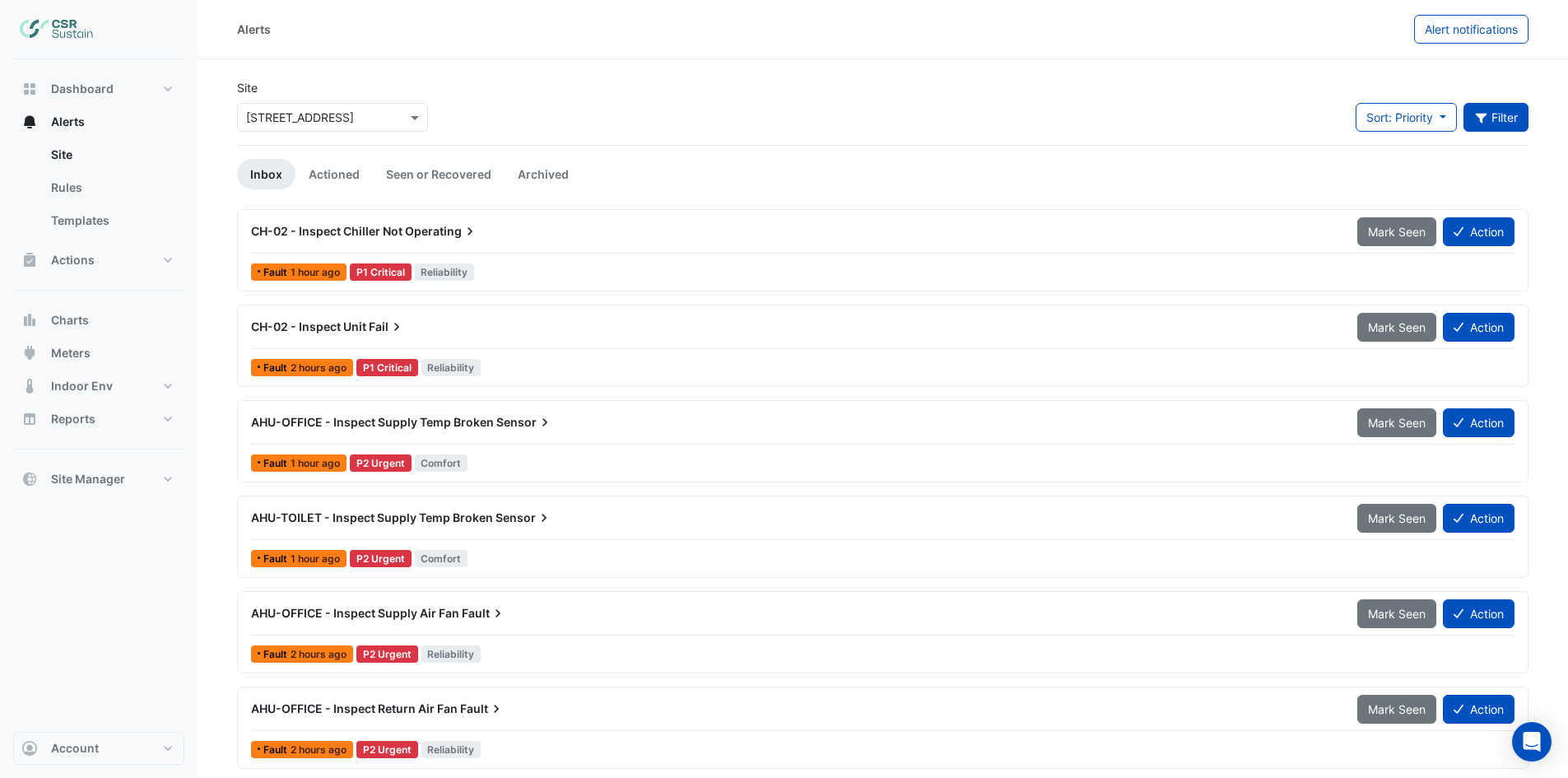
click at [1490, 121] on button "Filter" at bounding box center [1497, 117] width 66 height 29
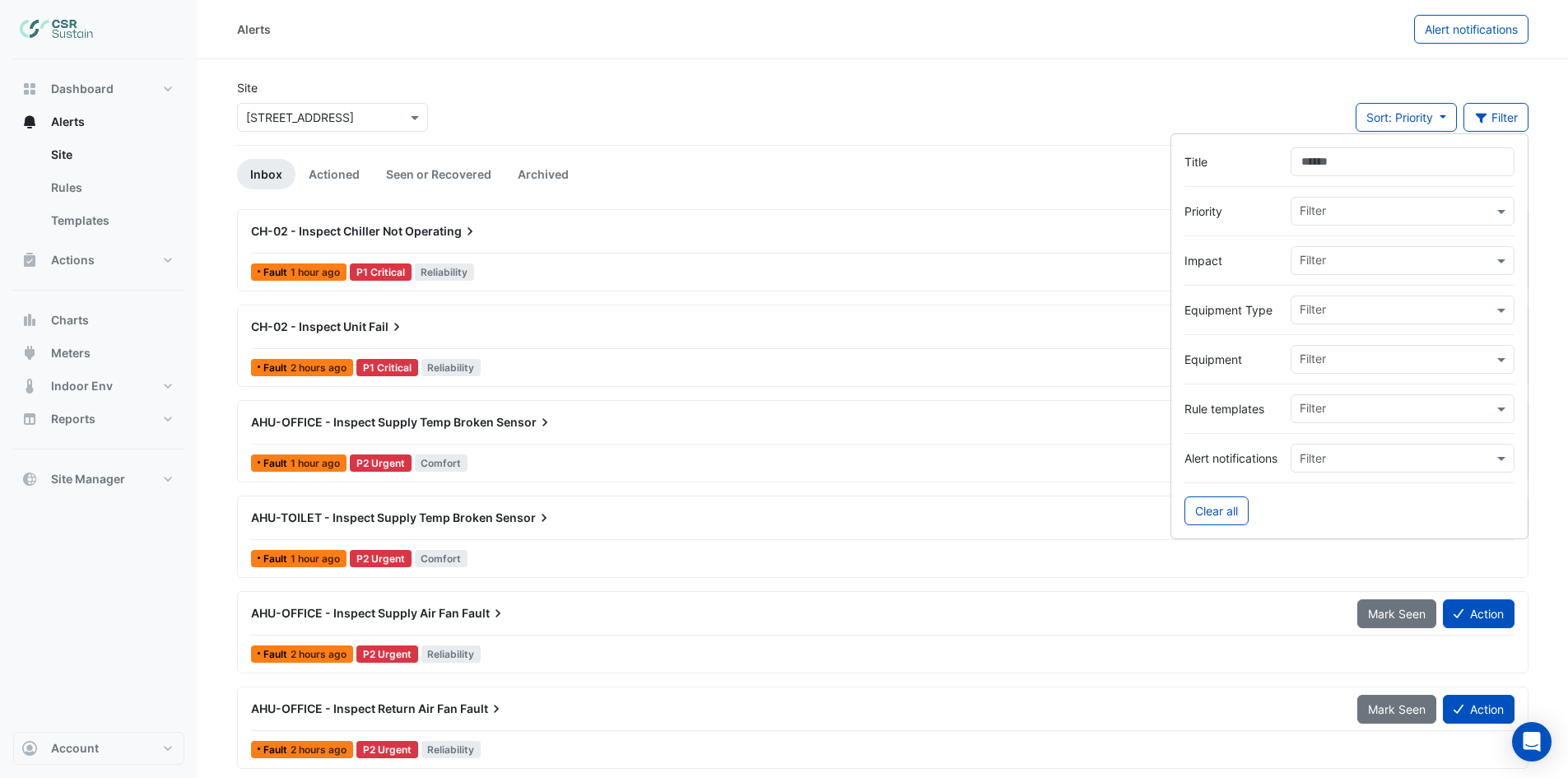
click at [1385, 258] on input "text" at bounding box center [1396, 262] width 193 height 17
click at [1324, 303] on div "Comfort" at bounding box center [1330, 296] width 77 height 24
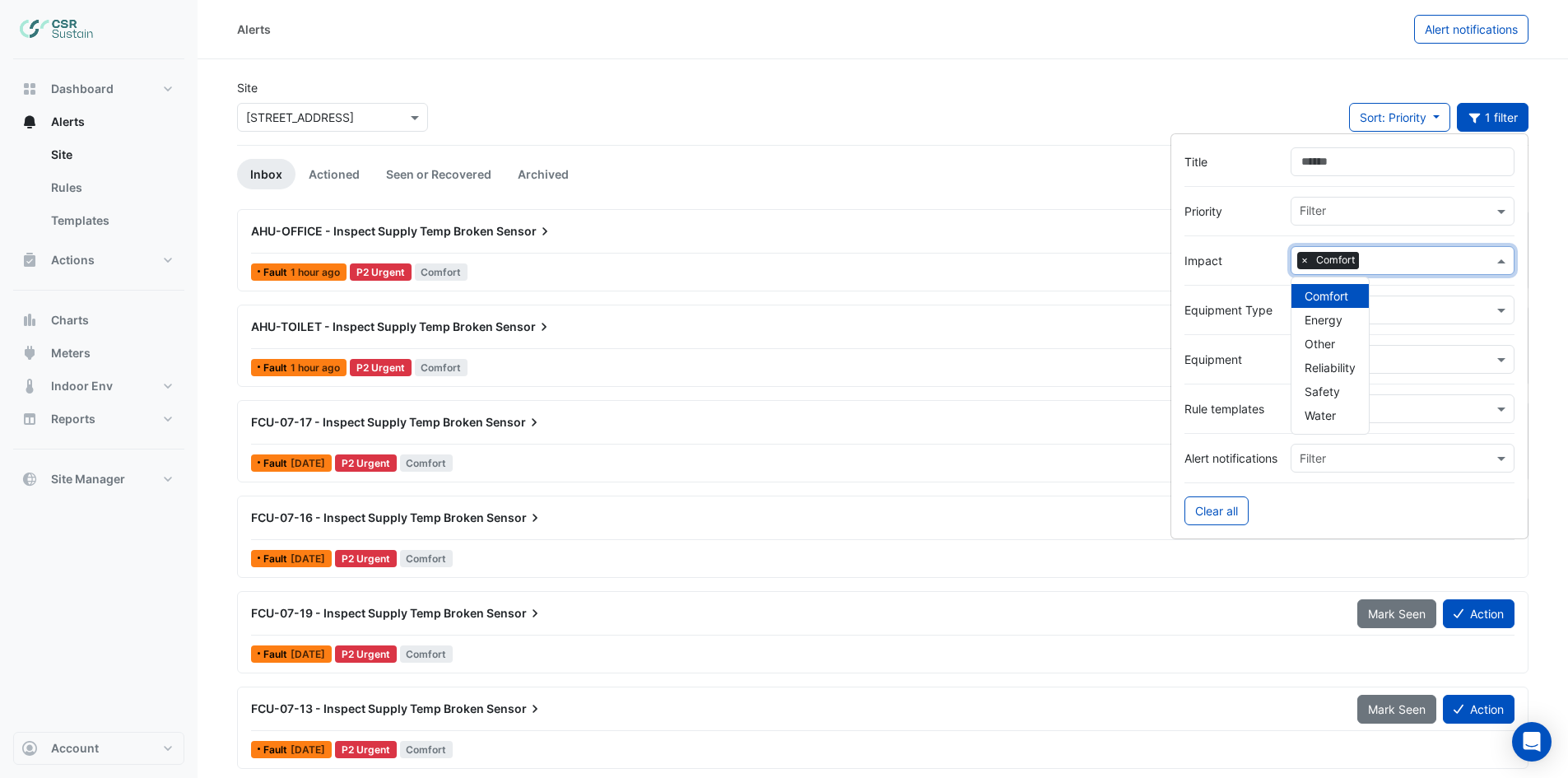
click at [873, 99] on div "Site × 5 Exchange Quay Sort: Priority Priority Updated 1 filter" at bounding box center [882, 112] width 1311 height 66
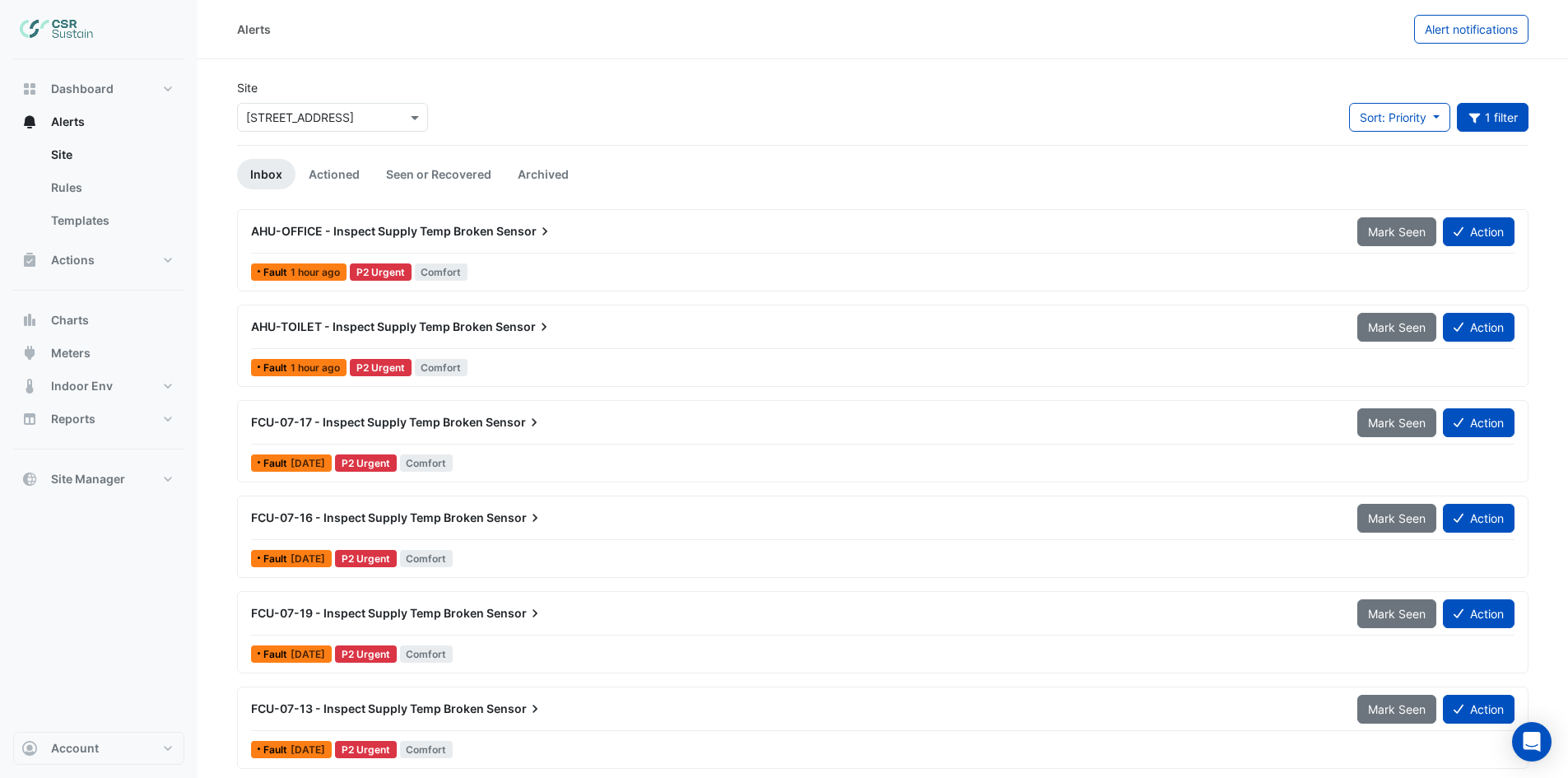
click at [453, 240] on div "AHU-OFFICE - Inspect Supply Temp Broken Sensor" at bounding box center [794, 231] width 1106 height 30
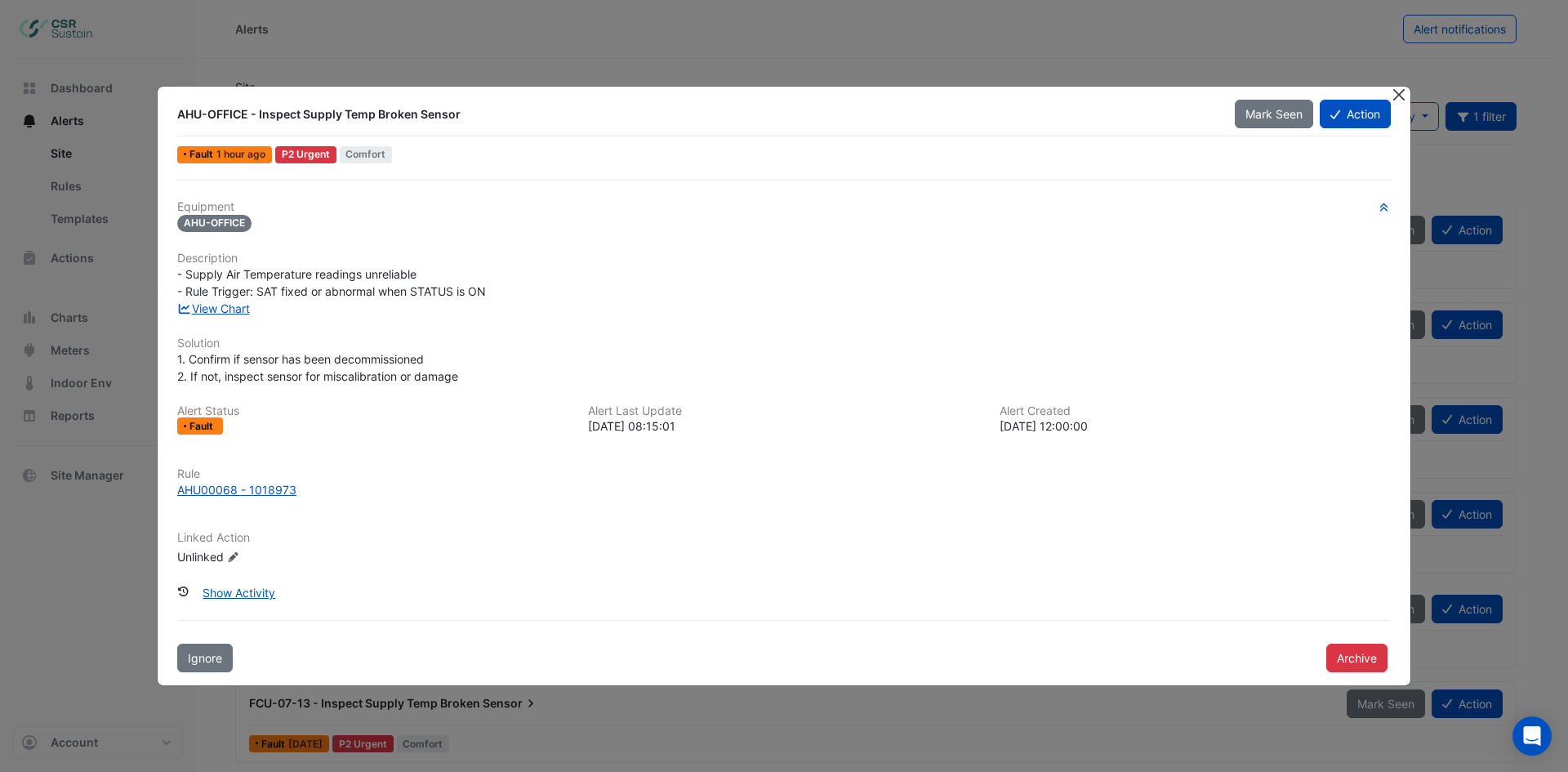
click at [1402, 95] on button "Close" at bounding box center [1398, 95] width 17 height 17
